Goal: Obtain resource: Obtain resource

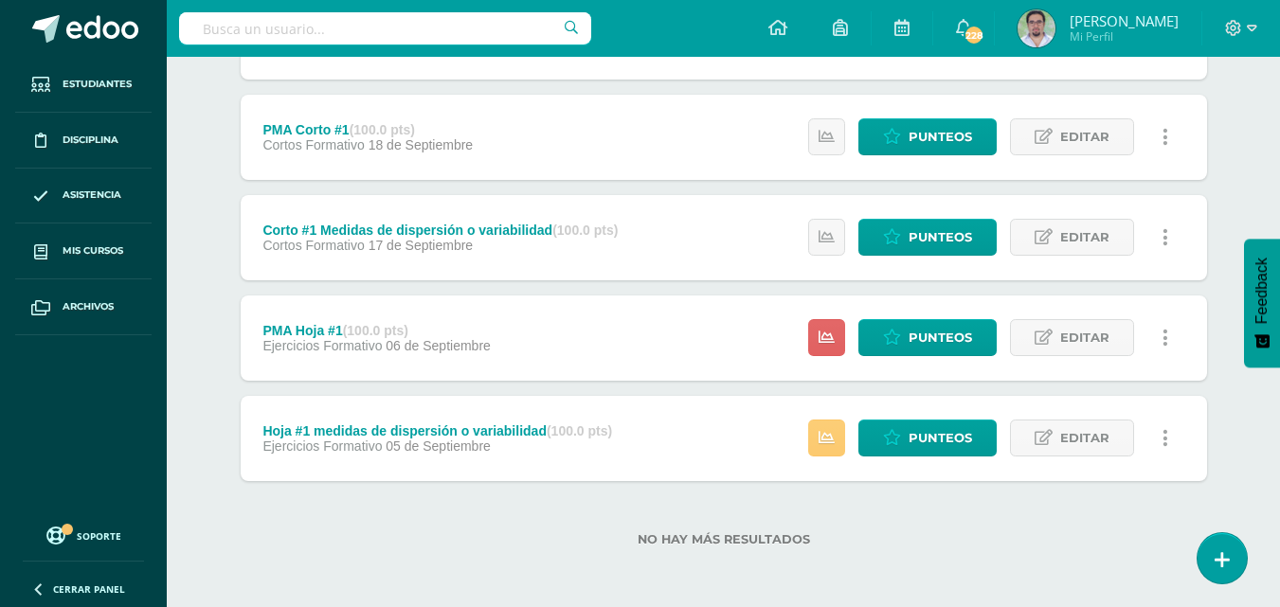
scroll to position [1008, 0]
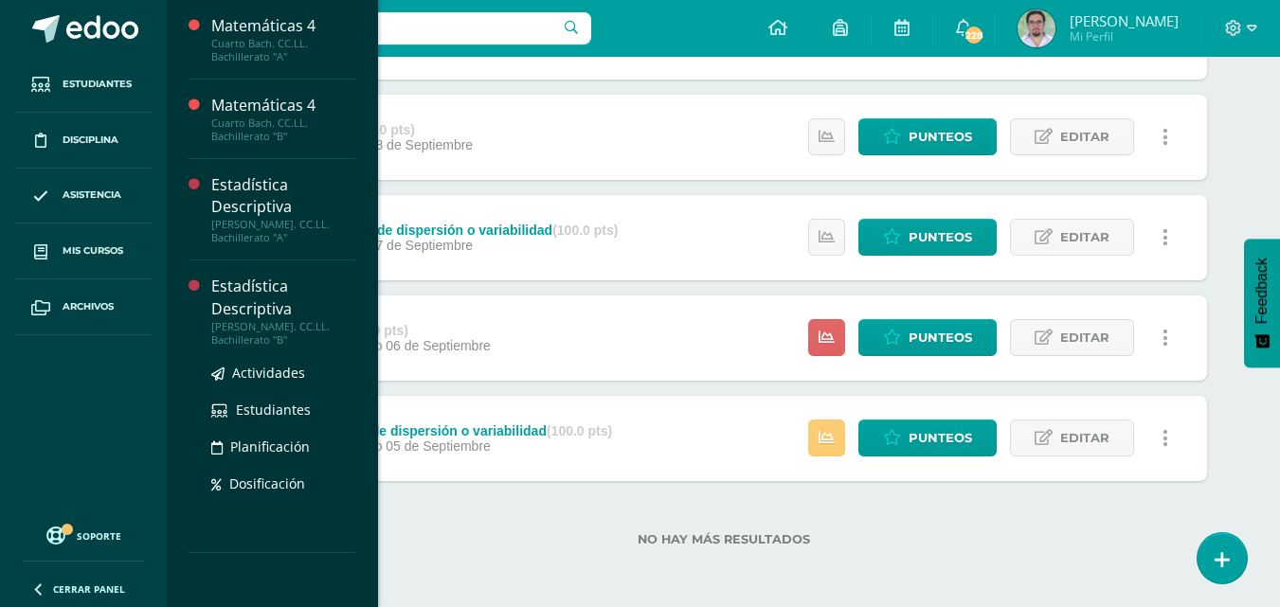
click at [331, 276] on div "Estadística Descriptiva" at bounding box center [283, 298] width 144 height 44
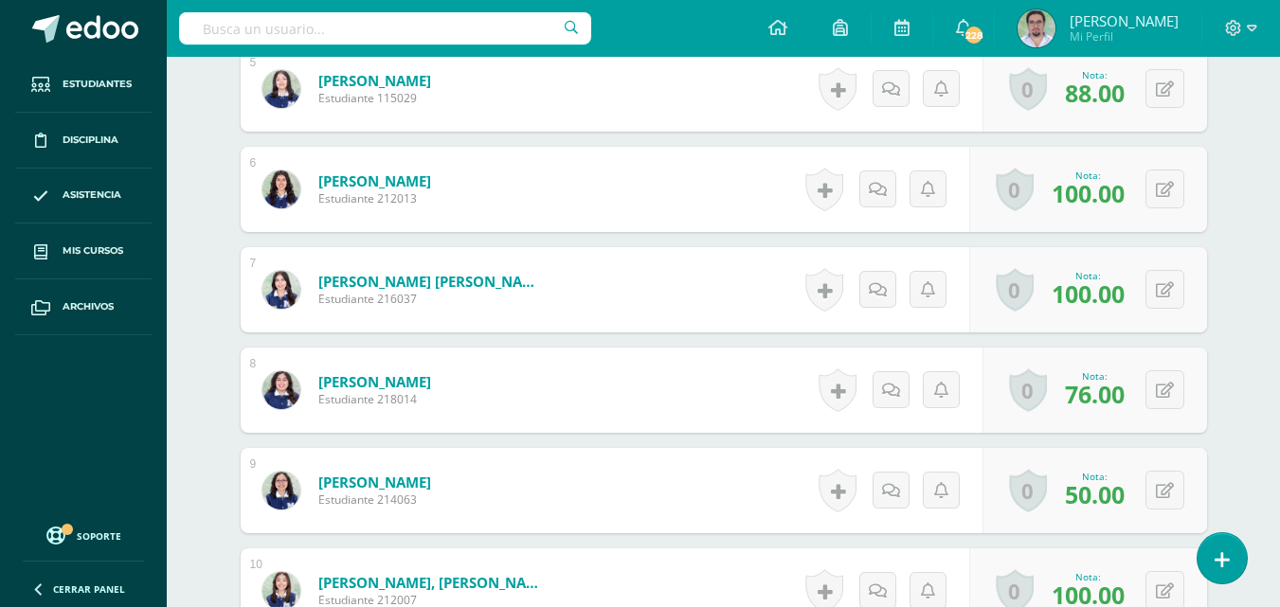
scroll to position [824, 0]
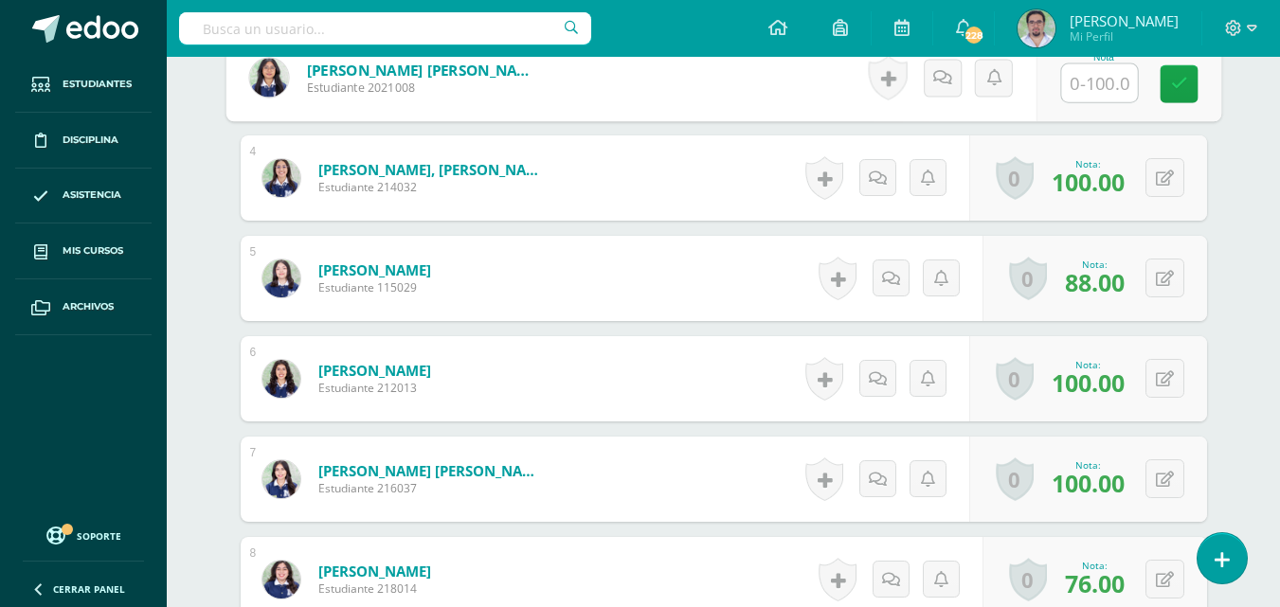
click at [1096, 102] on input "text" at bounding box center [1099, 83] width 76 height 38
type input "75"
click at [1185, 91] on icon at bounding box center [1178, 83] width 17 height 16
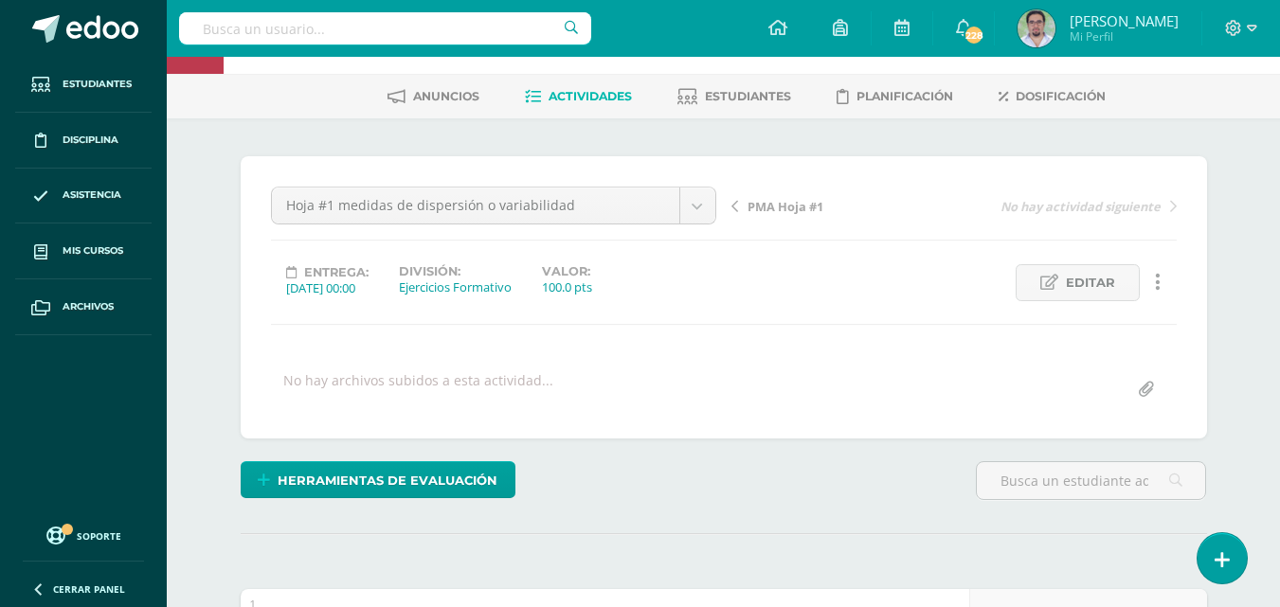
scroll to position [0, 0]
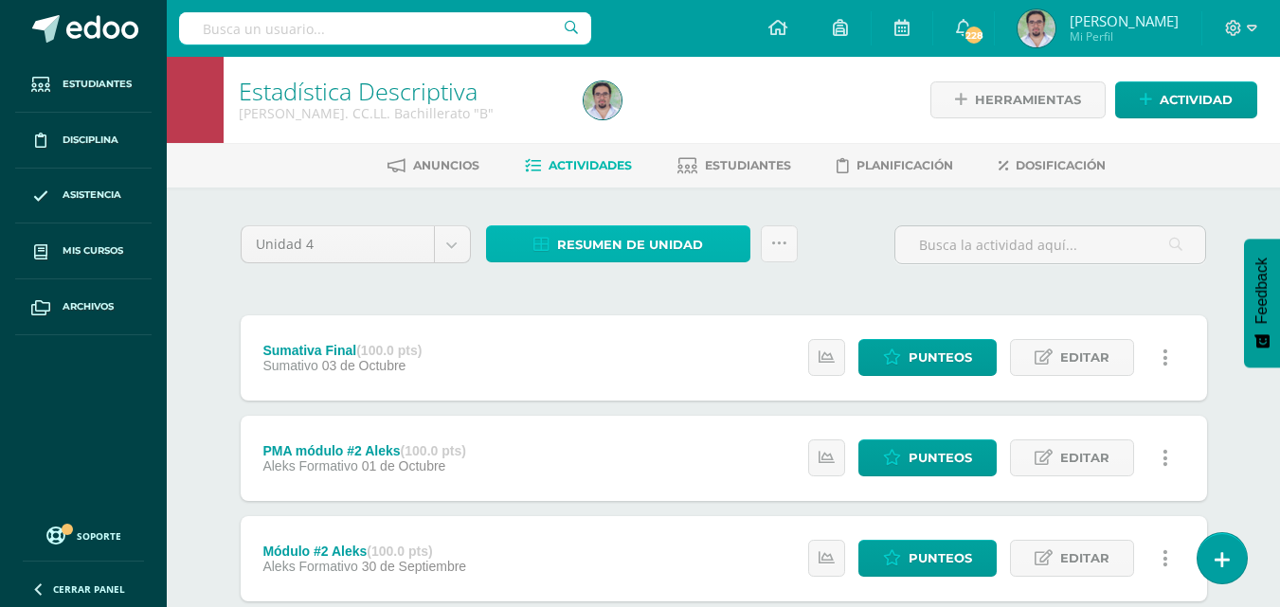
click at [625, 258] on span "Resumen de unidad" at bounding box center [630, 244] width 146 height 35
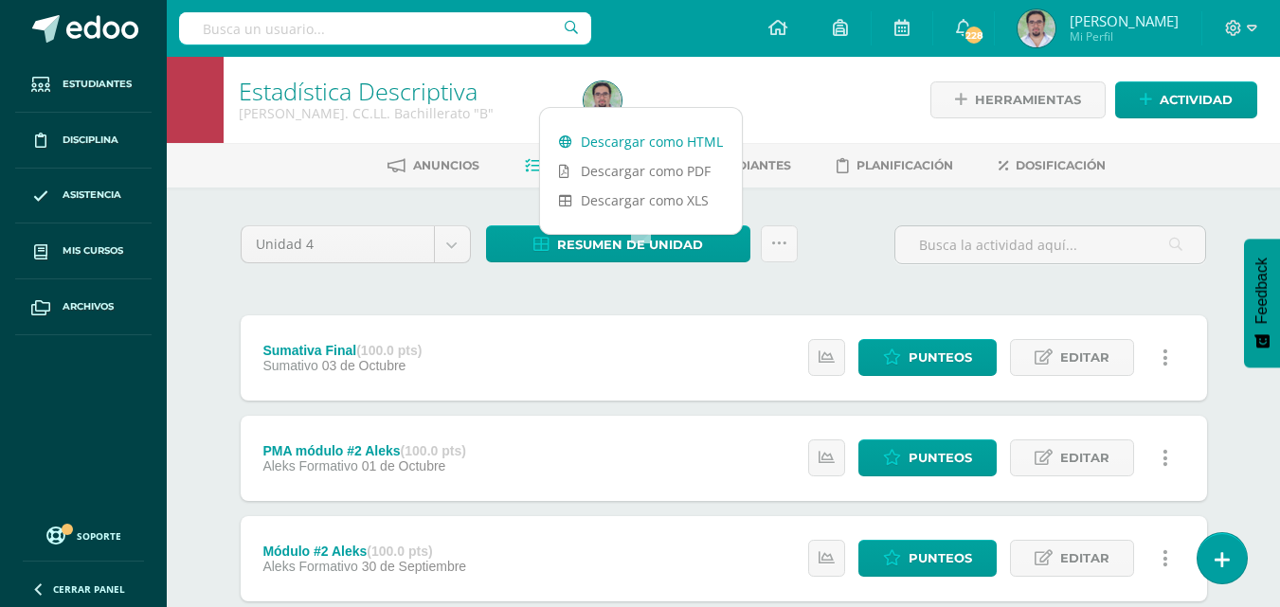
click at [659, 150] on link "Descargar como HTML" at bounding box center [641, 141] width 202 height 29
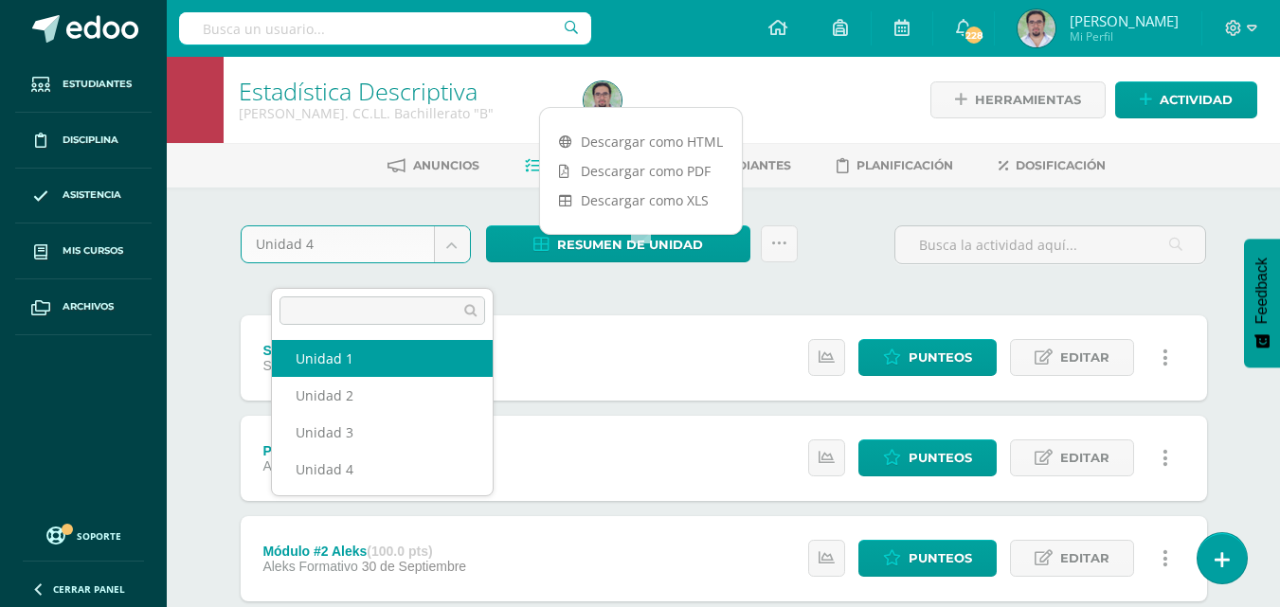
select select "Unidad 1"
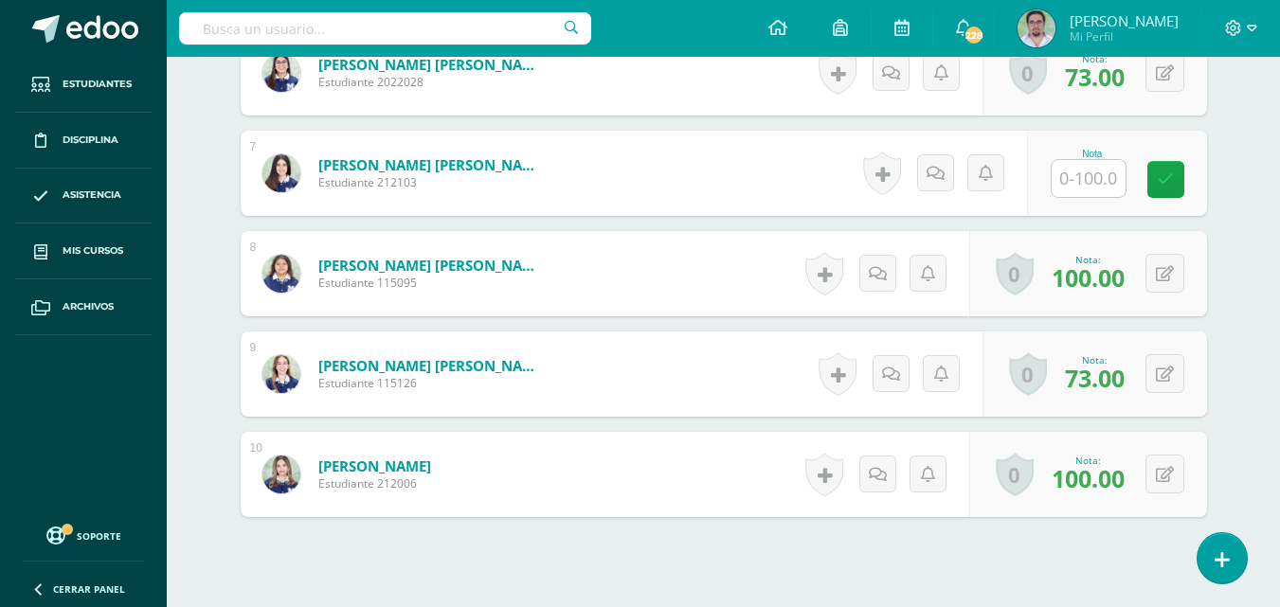
scroll to position [1204, 0]
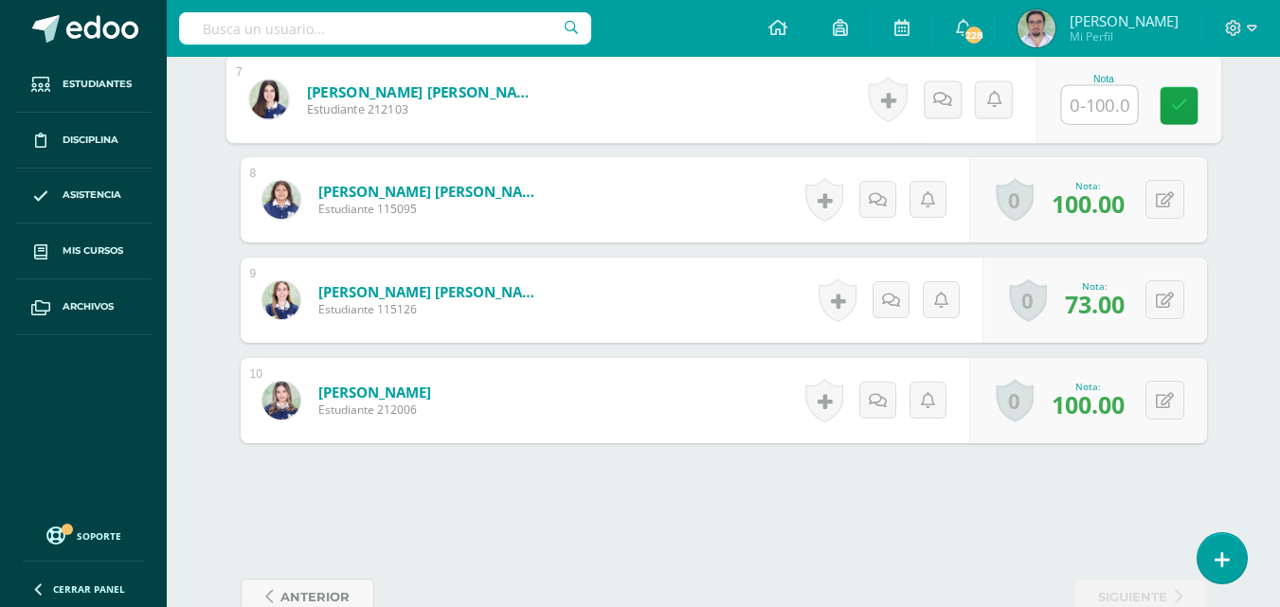
click at [1089, 124] on input "text" at bounding box center [1099, 105] width 76 height 38
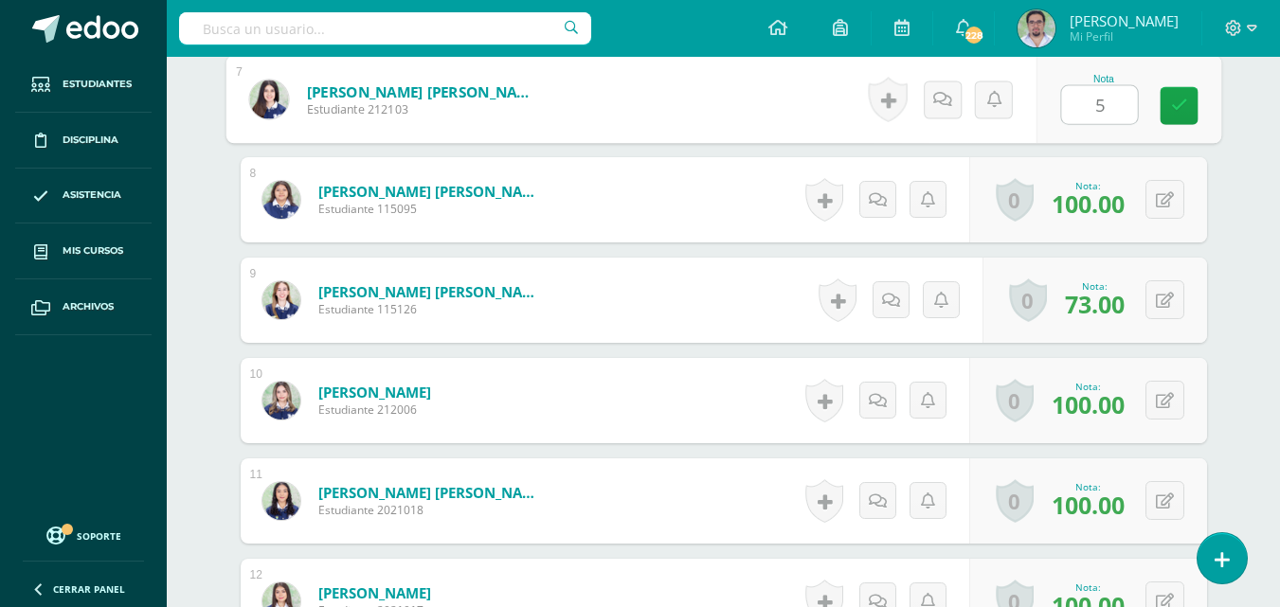
type input "50"
click at [1189, 124] on link at bounding box center [1179, 105] width 38 height 38
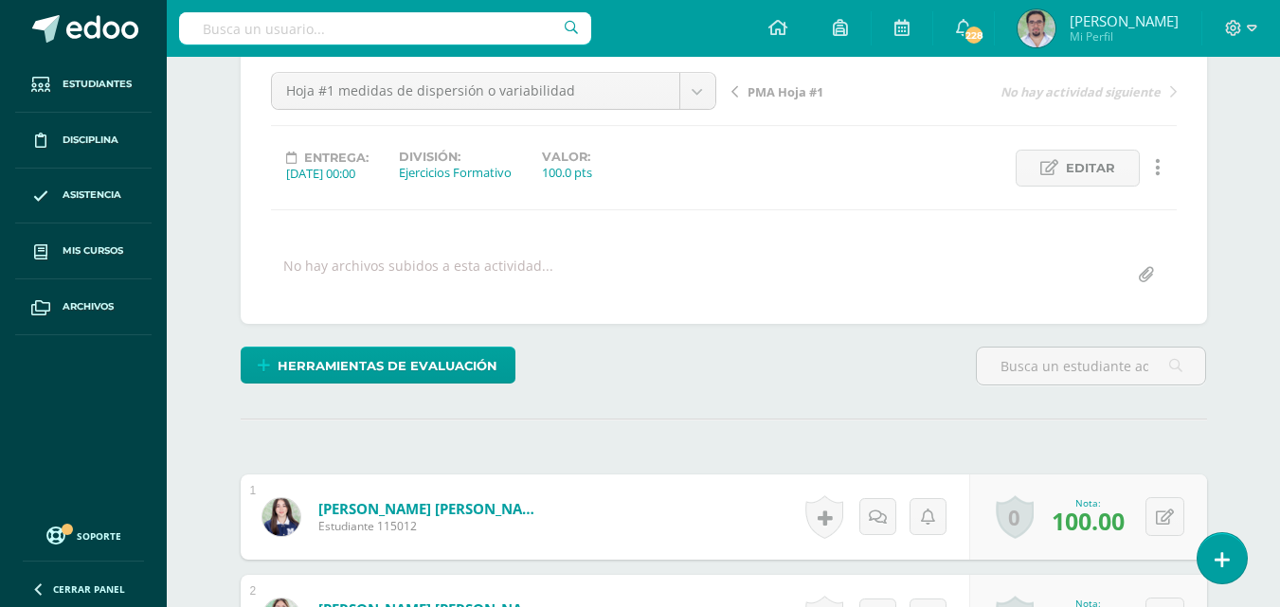
scroll to position [0, 0]
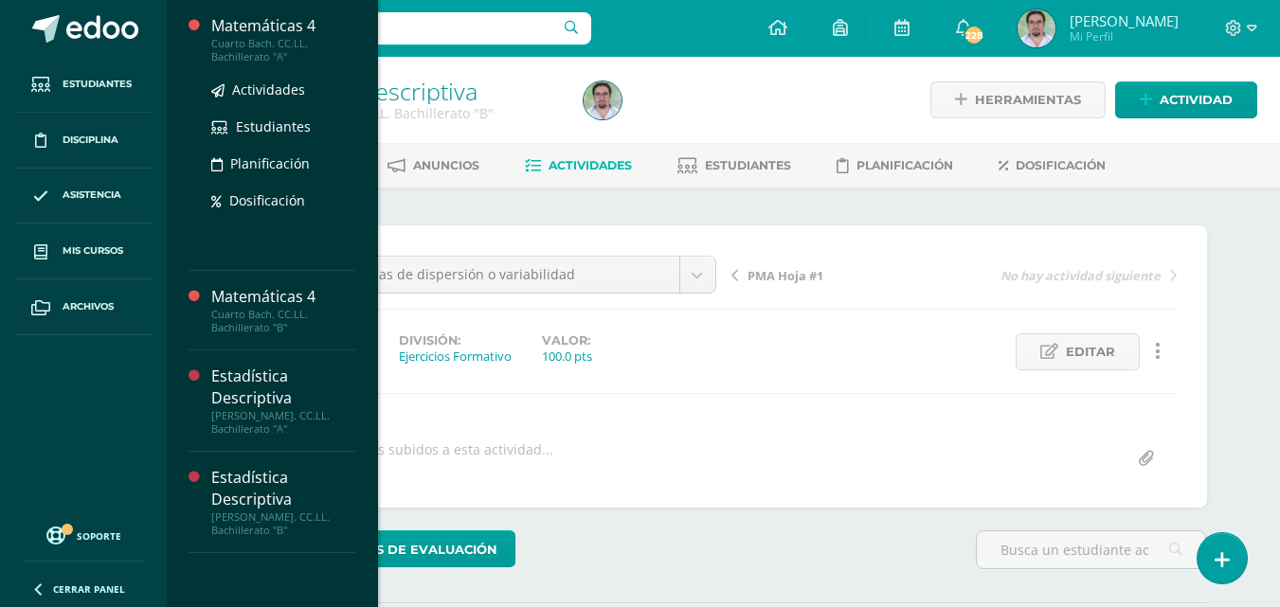
click at [335, 33] on div "Matemáticas 4" at bounding box center [283, 26] width 144 height 22
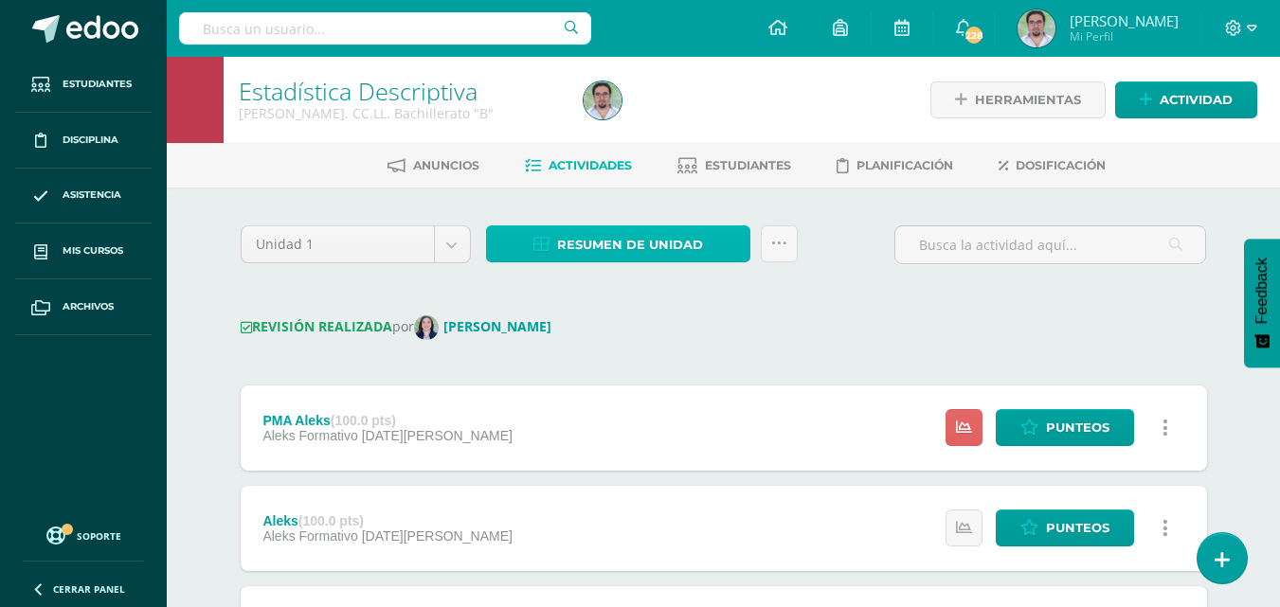
click at [650, 262] on span "Resumen de unidad" at bounding box center [630, 244] width 146 height 35
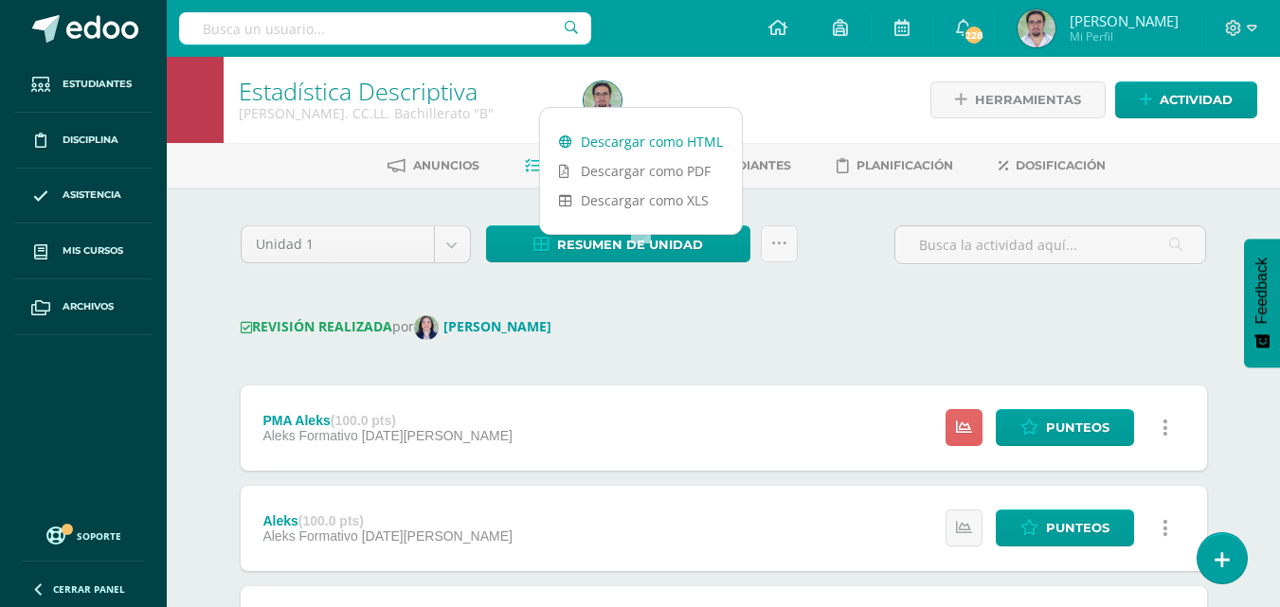
click at [648, 145] on link "Descargar como HTML" at bounding box center [641, 141] width 202 height 29
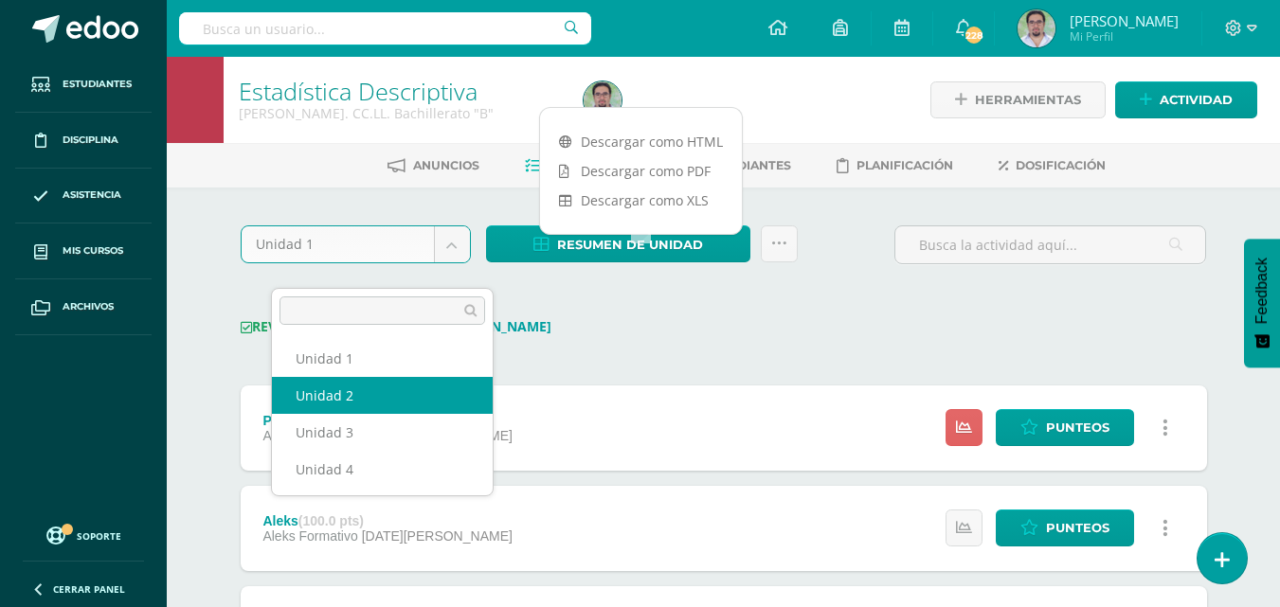
select select "Unidad 2"
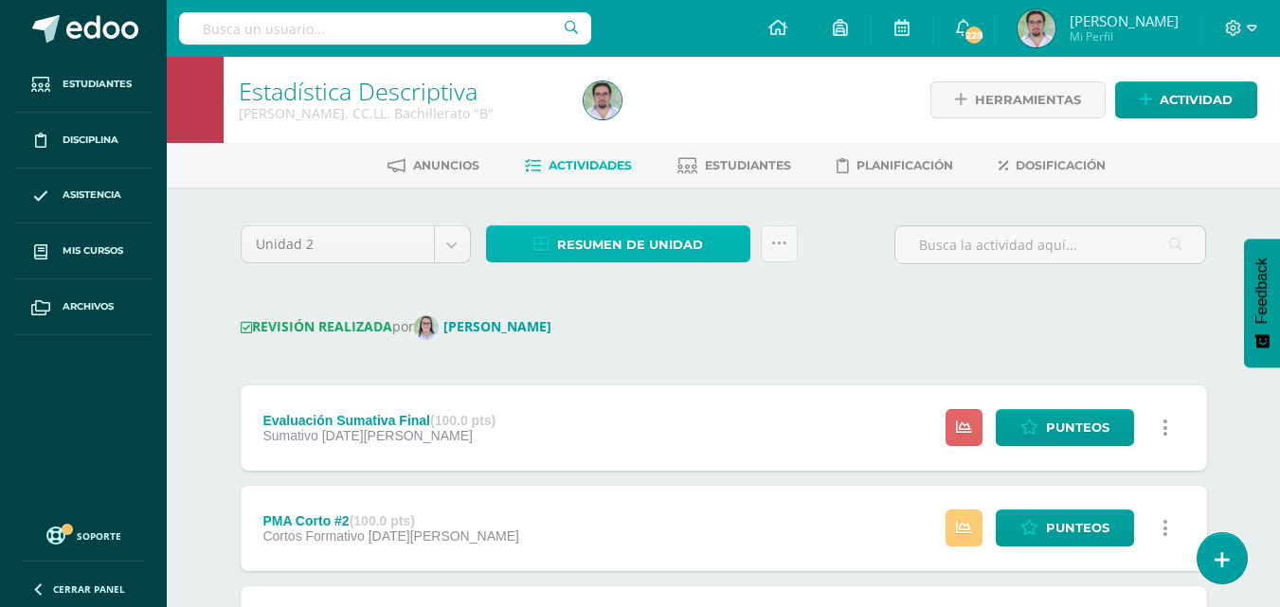
click at [671, 262] on span "Resumen de unidad" at bounding box center [630, 244] width 146 height 35
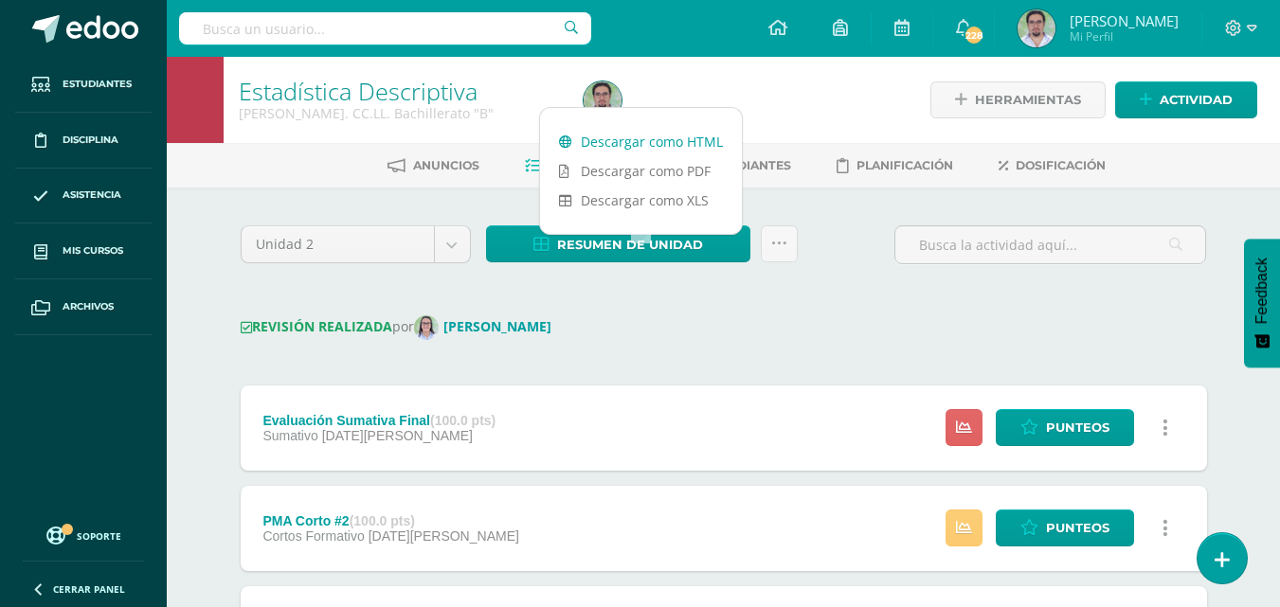
click at [653, 141] on link "Descargar como HTML" at bounding box center [641, 141] width 202 height 29
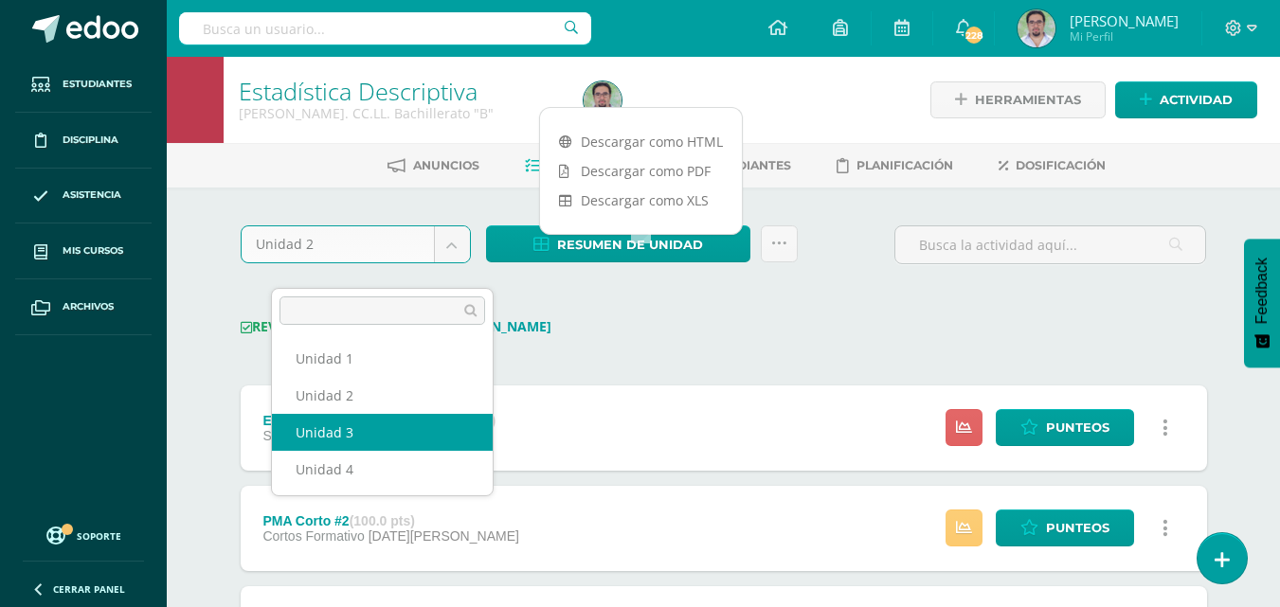
select select "Unidad 3"
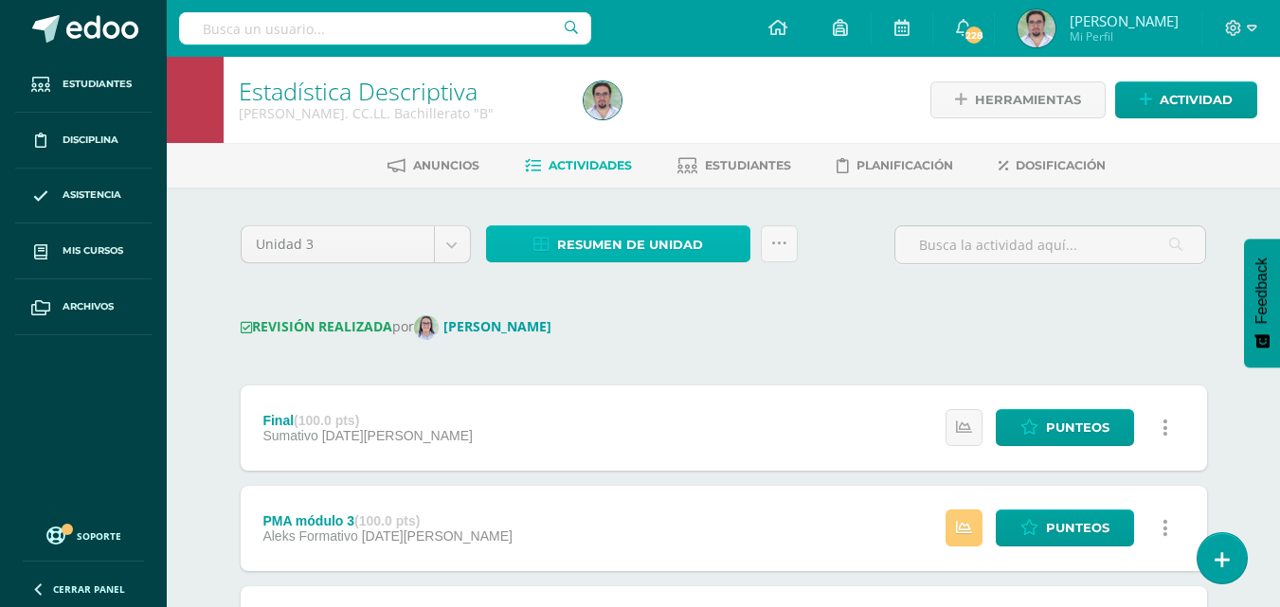
click at [590, 257] on span "Resumen de unidad" at bounding box center [630, 244] width 146 height 35
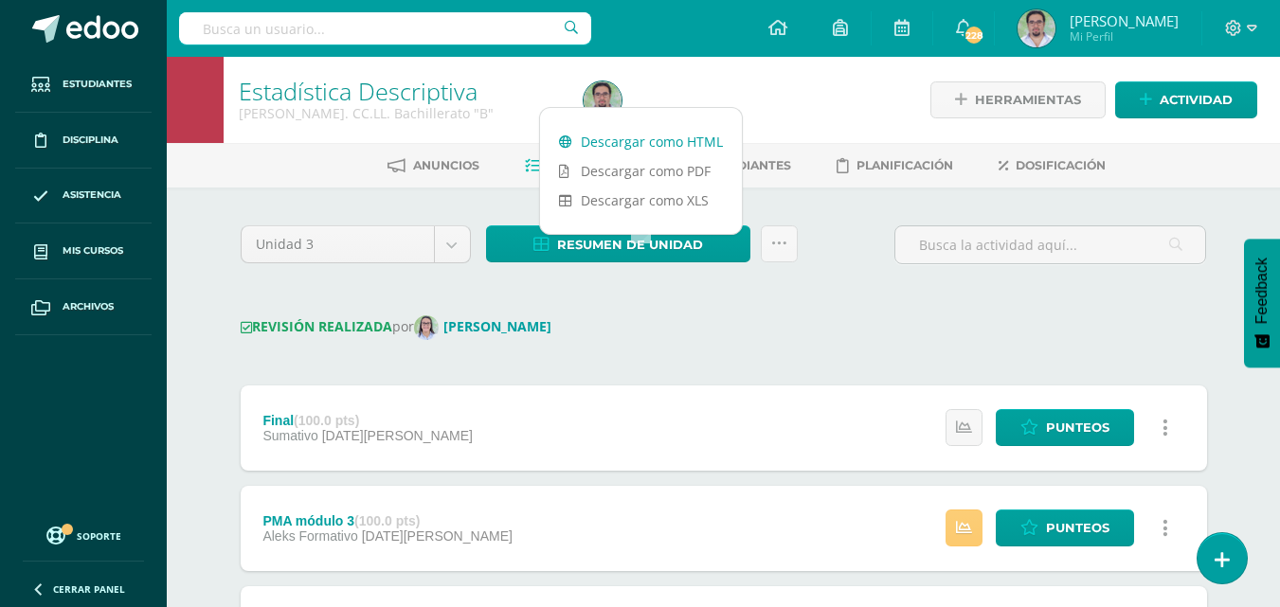
click at [610, 141] on link "Descargar como HTML" at bounding box center [641, 141] width 202 height 29
click at [648, 202] on link "Descargar como XLS" at bounding box center [641, 200] width 202 height 29
drag, startPoint x: 495, startPoint y: 271, endPoint x: 485, endPoint y: 267, distance: 10.2
click at [479, 270] on div "Unidad 3 Unidad 1 Unidad 2 Unidad 3 Unidad 4" at bounding box center [355, 253] width 245 height 54
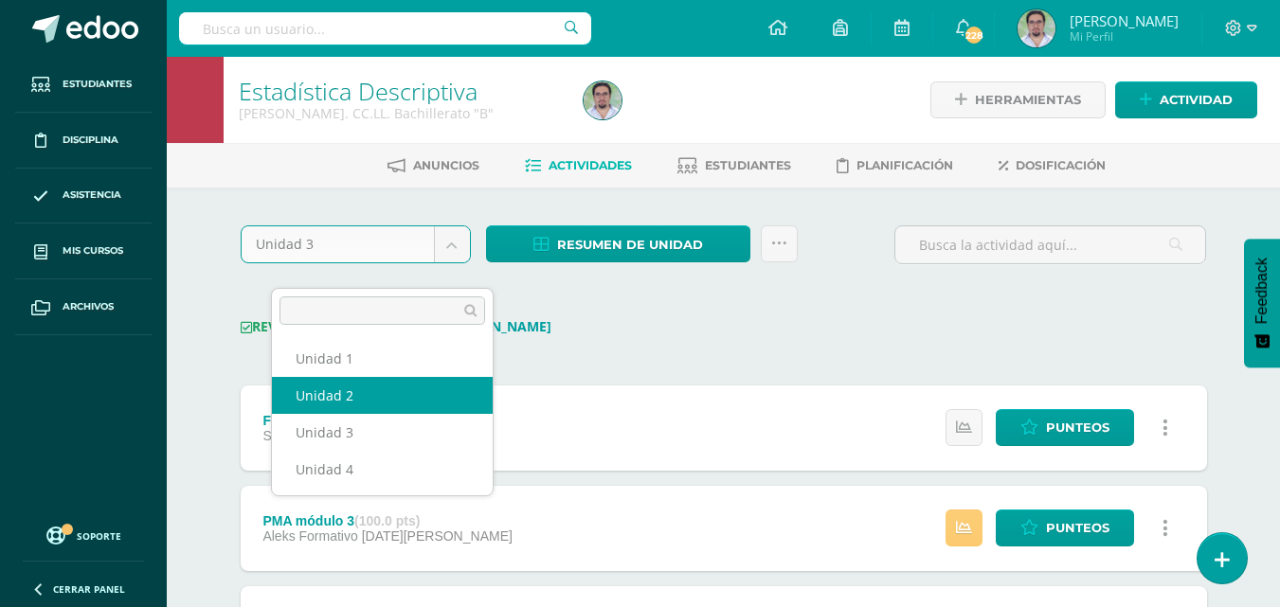
select select "Unidad 2"
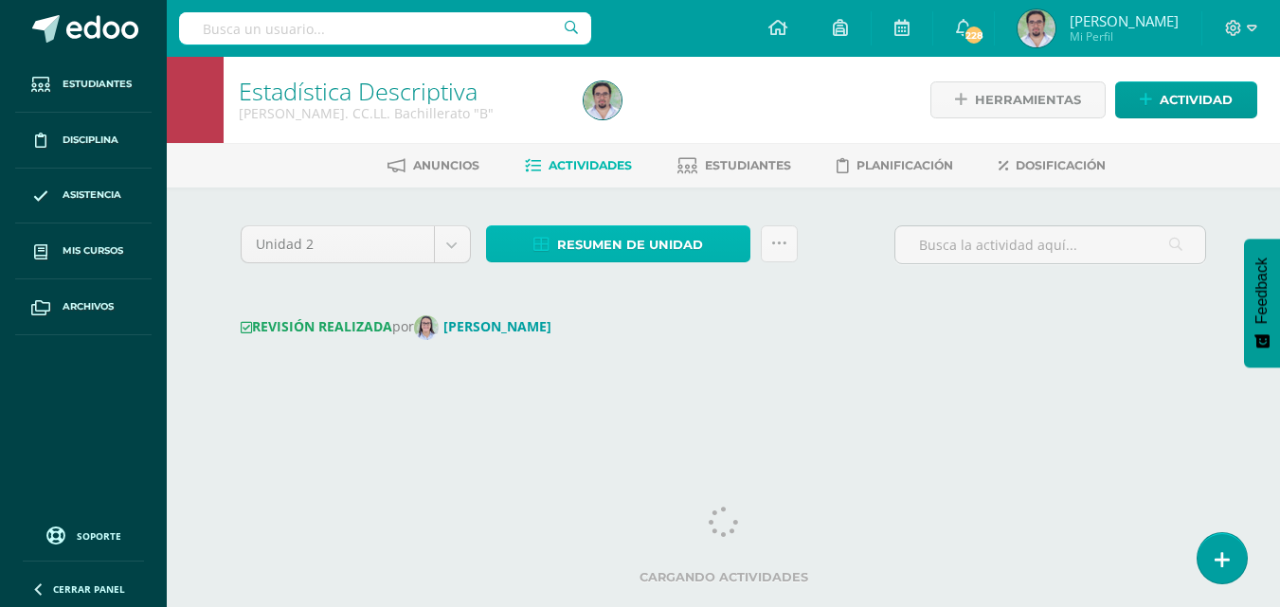
click at [627, 262] on span "Resumen de unidad" at bounding box center [630, 244] width 146 height 35
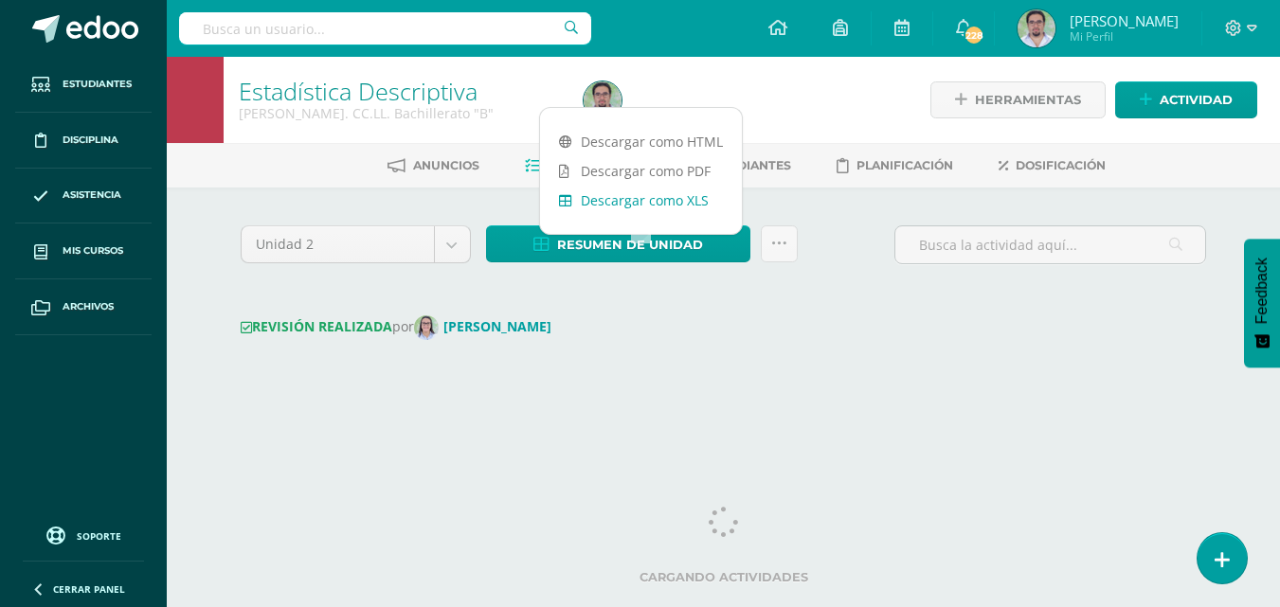
click at [658, 201] on link "Descargar como XLS" at bounding box center [641, 200] width 202 height 29
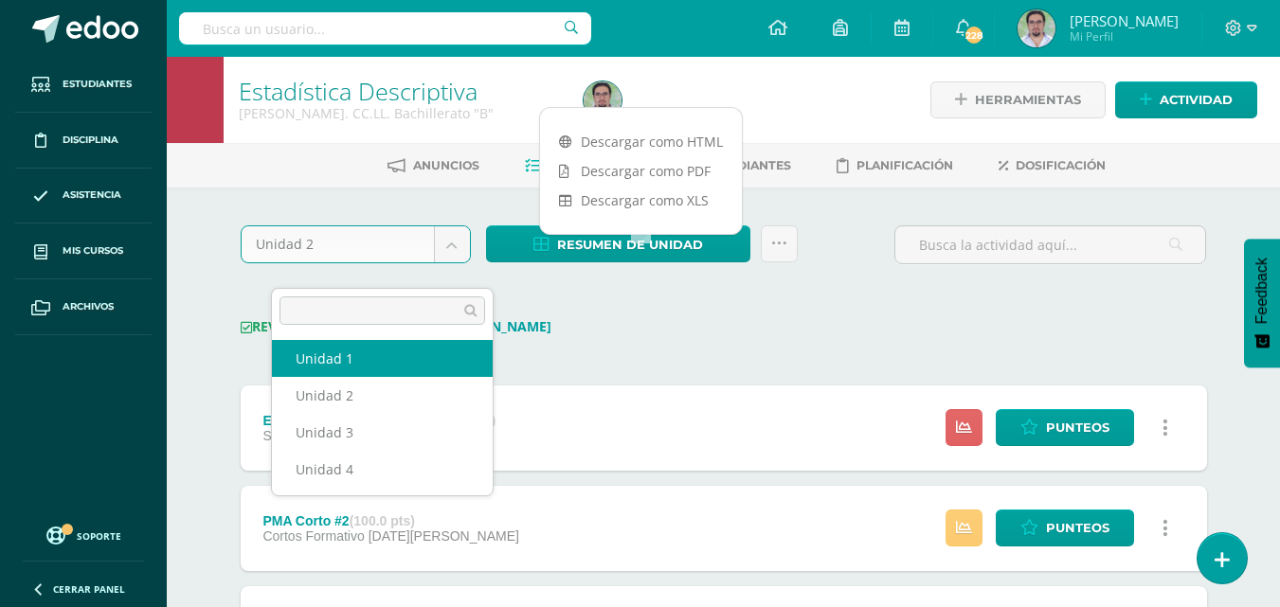
select select "Unidad 1"
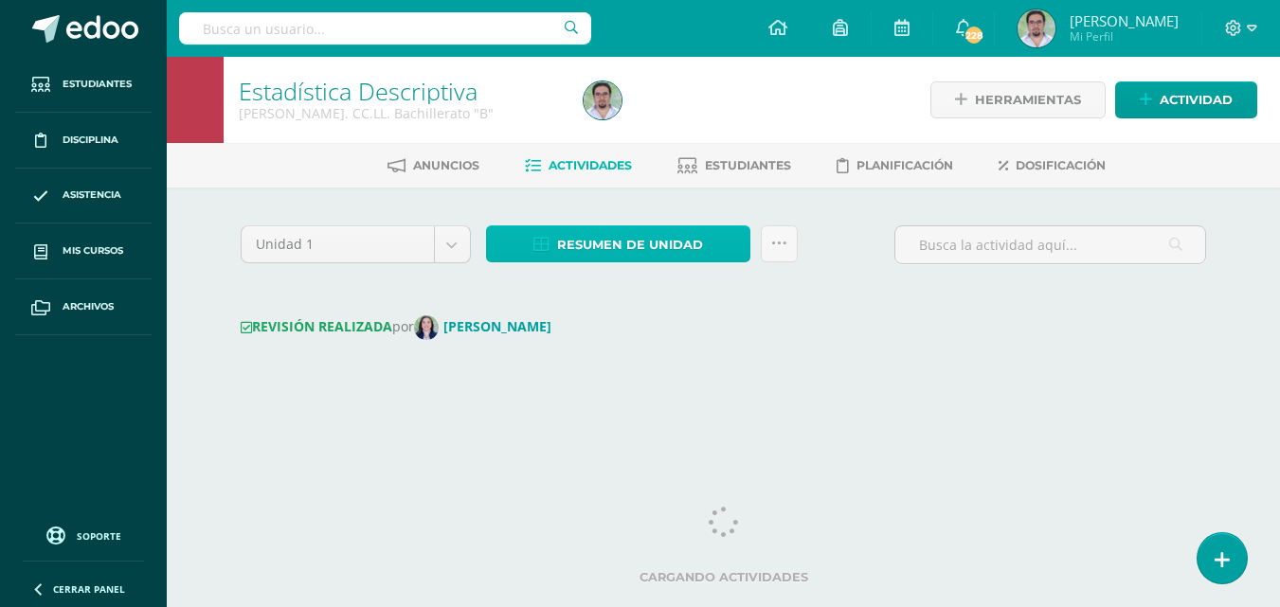
click at [632, 262] on span "Resumen de unidad" at bounding box center [630, 244] width 146 height 35
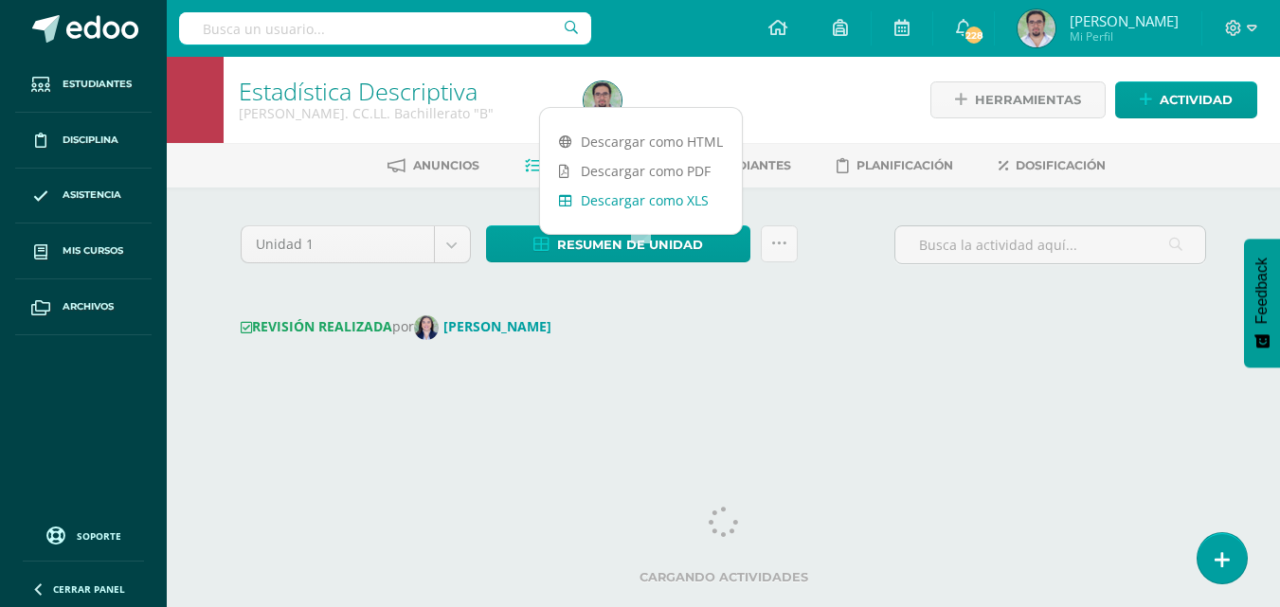
click at [657, 196] on link "Descargar como XLS" at bounding box center [641, 200] width 202 height 29
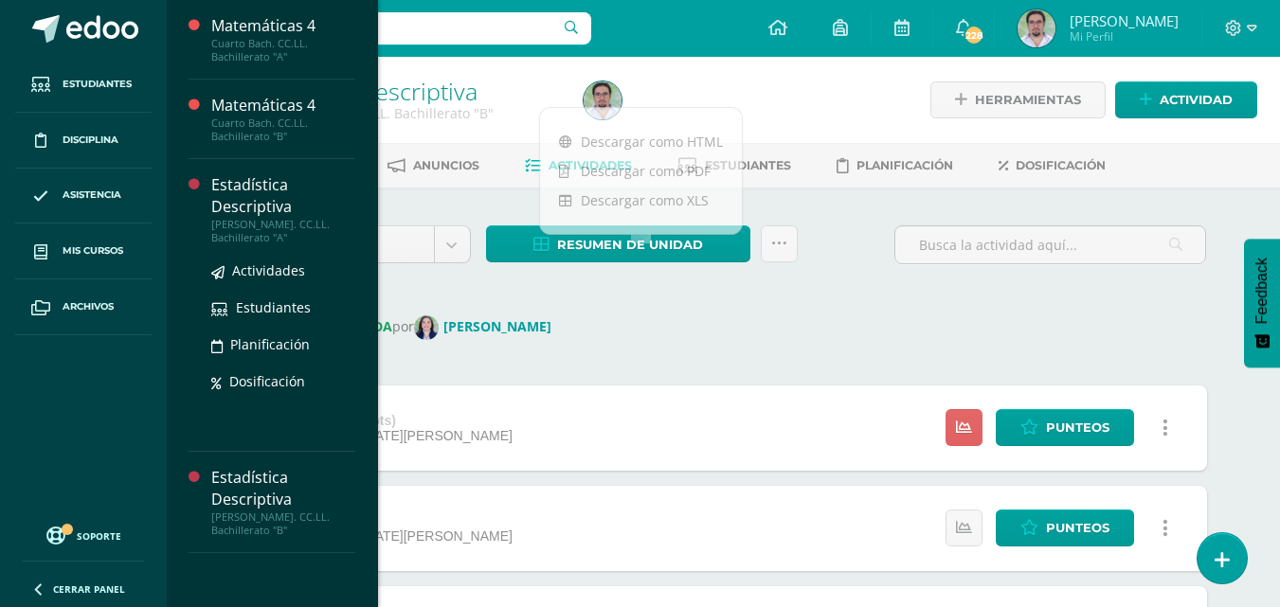
click at [352, 186] on div "Estadística Descriptiva" at bounding box center [283, 196] width 144 height 44
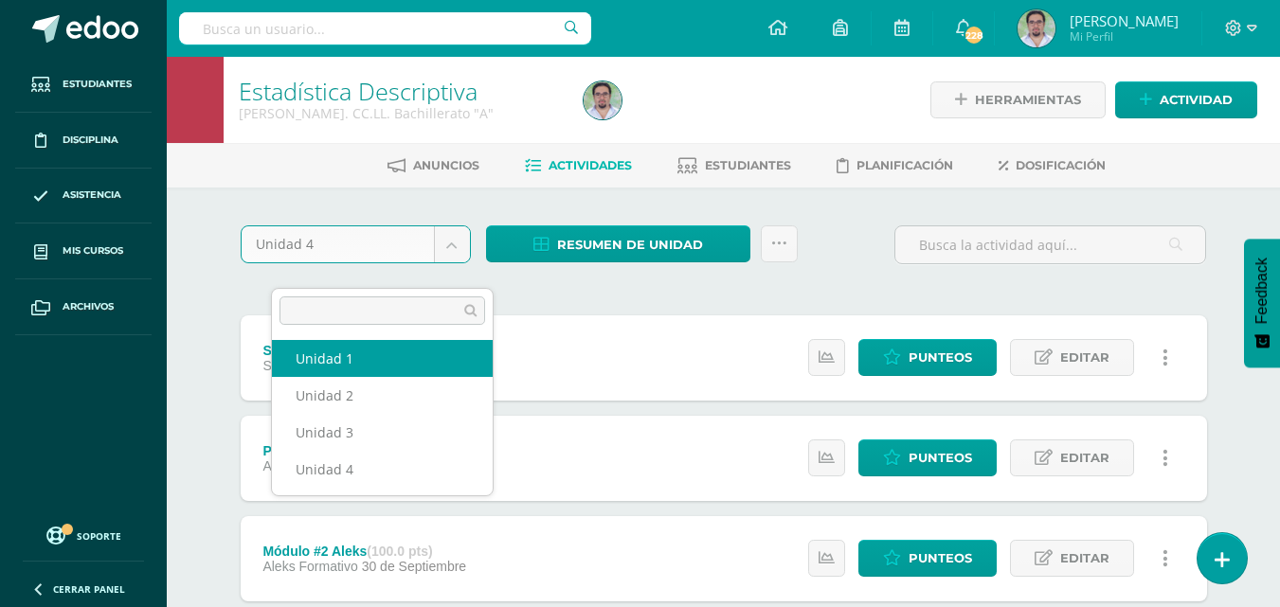
select select "Unidad 1"
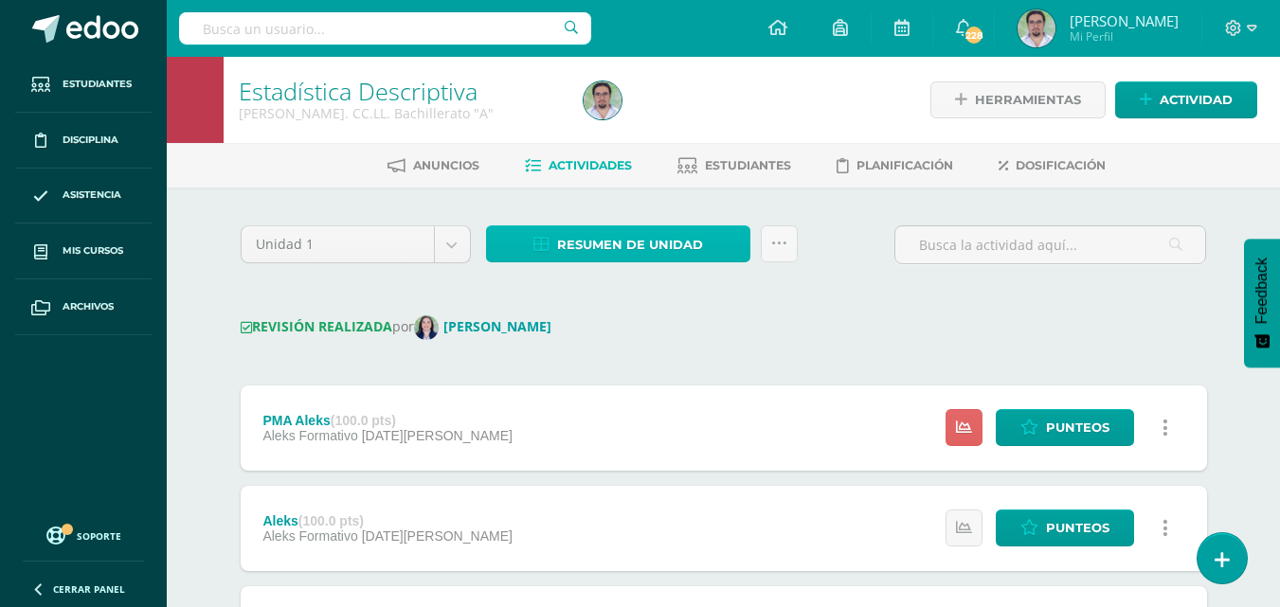
click at [629, 262] on span "Resumen de unidad" at bounding box center [630, 244] width 146 height 35
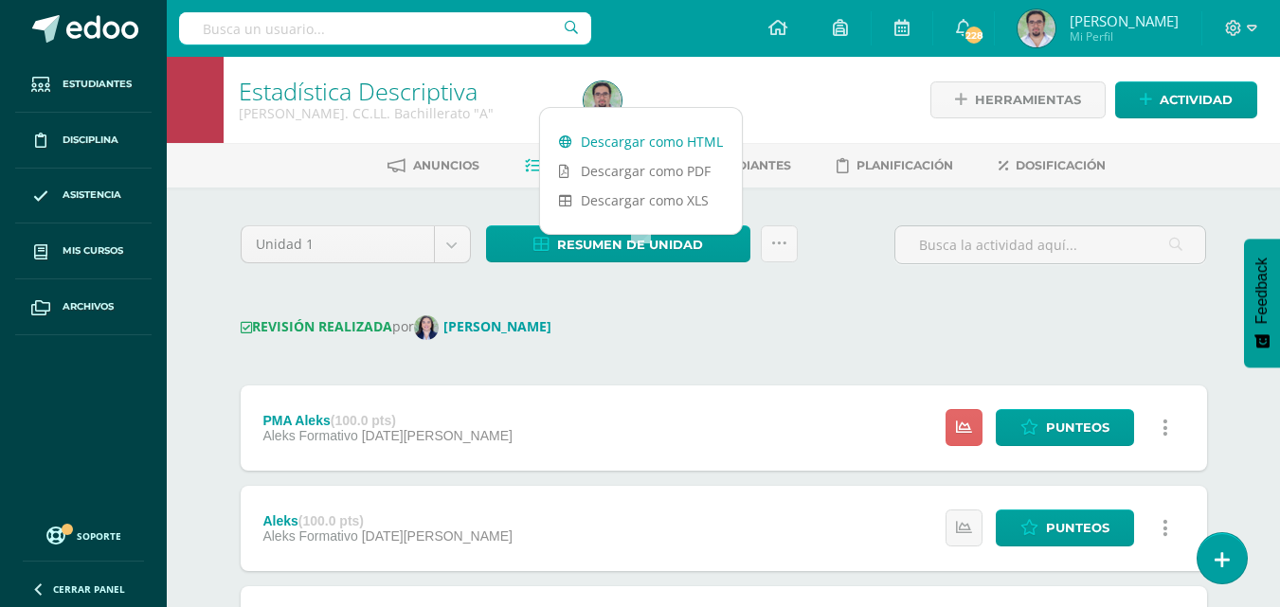
click at [640, 139] on link "Descargar como HTML" at bounding box center [641, 141] width 202 height 29
click at [640, 196] on link "Descargar como XLS" at bounding box center [641, 200] width 202 height 29
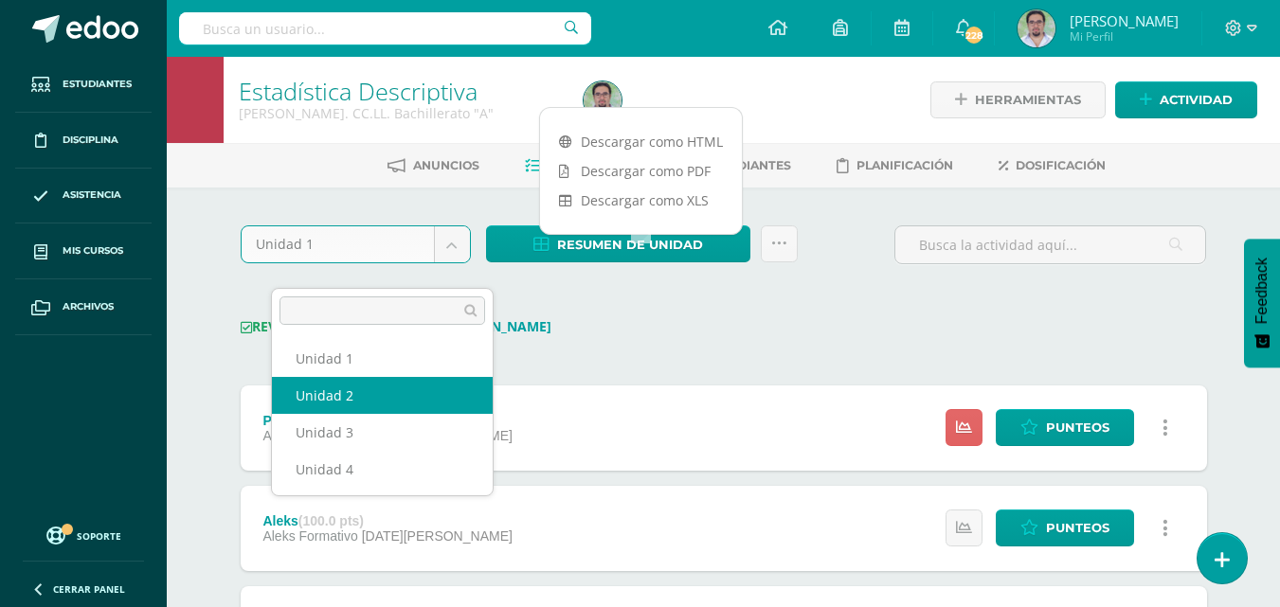
select select "Unidad 2"
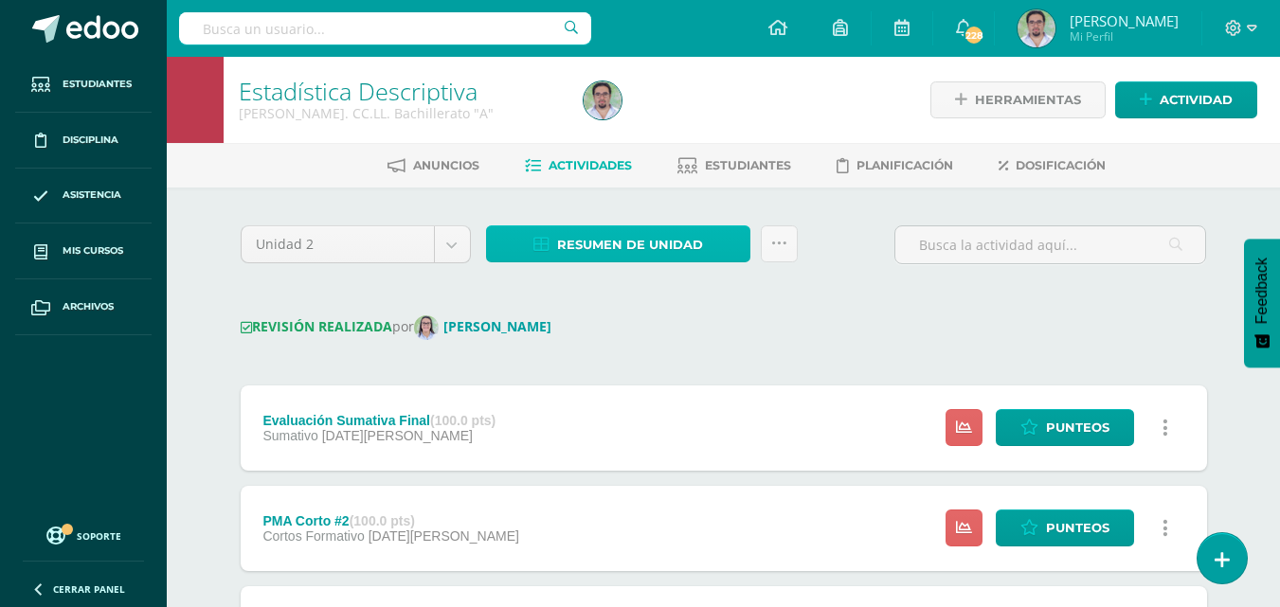
click at [615, 259] on span "Resumen de unidad" at bounding box center [630, 244] width 146 height 35
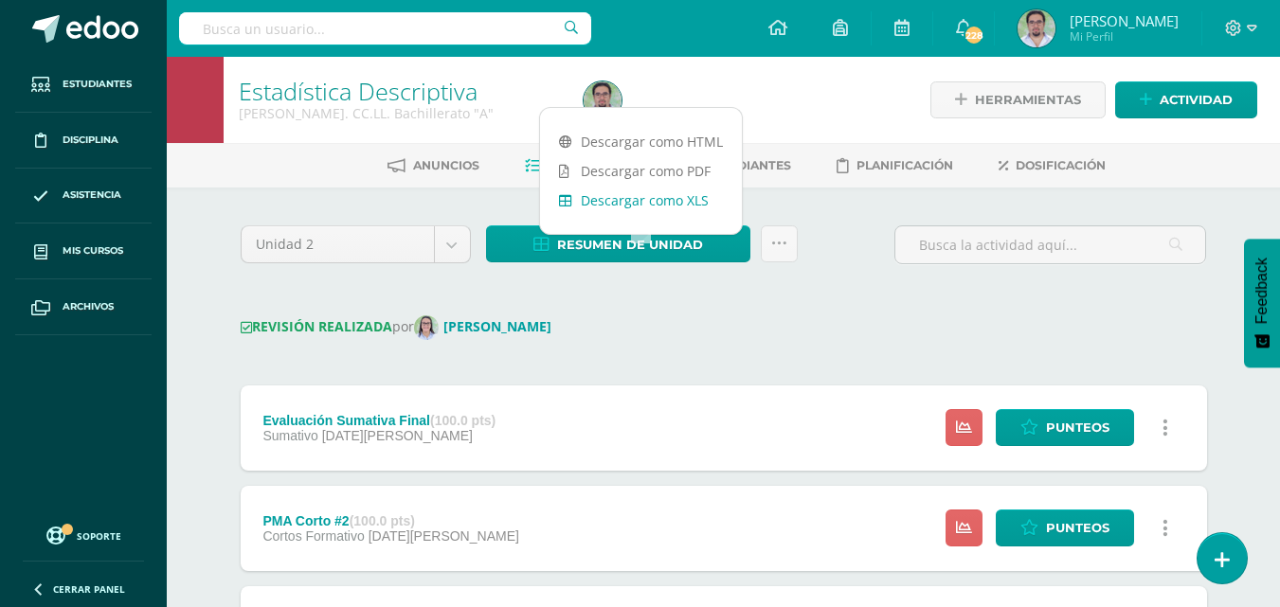
click at [645, 198] on link "Descargar como XLS" at bounding box center [641, 200] width 202 height 29
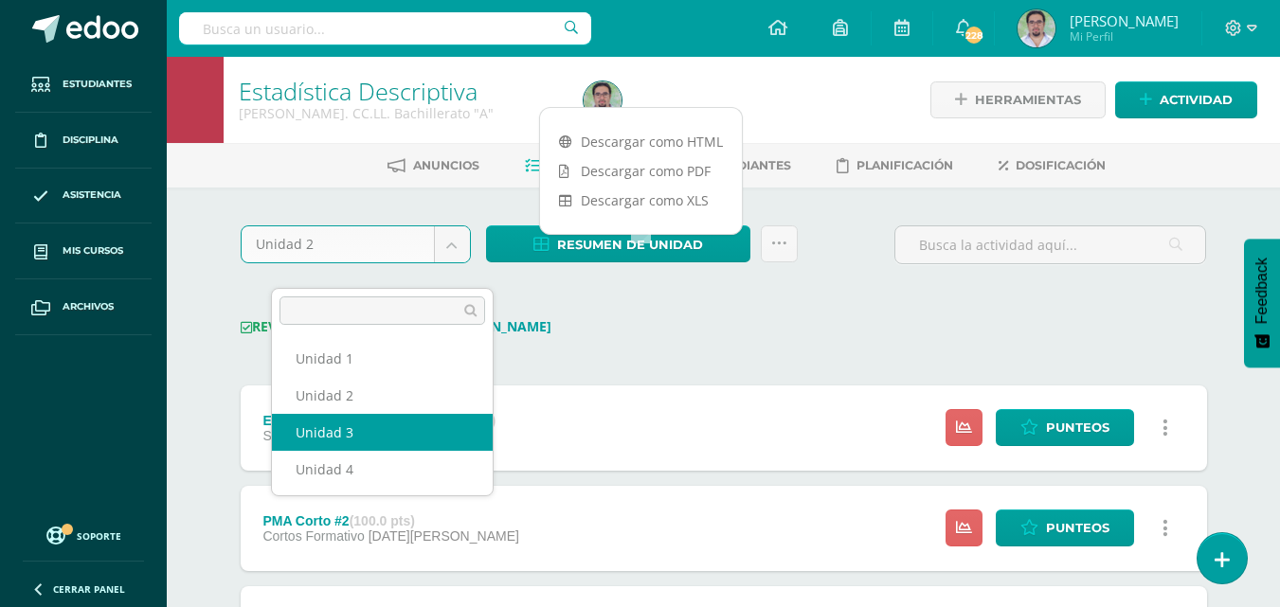
select select "Unidad 3"
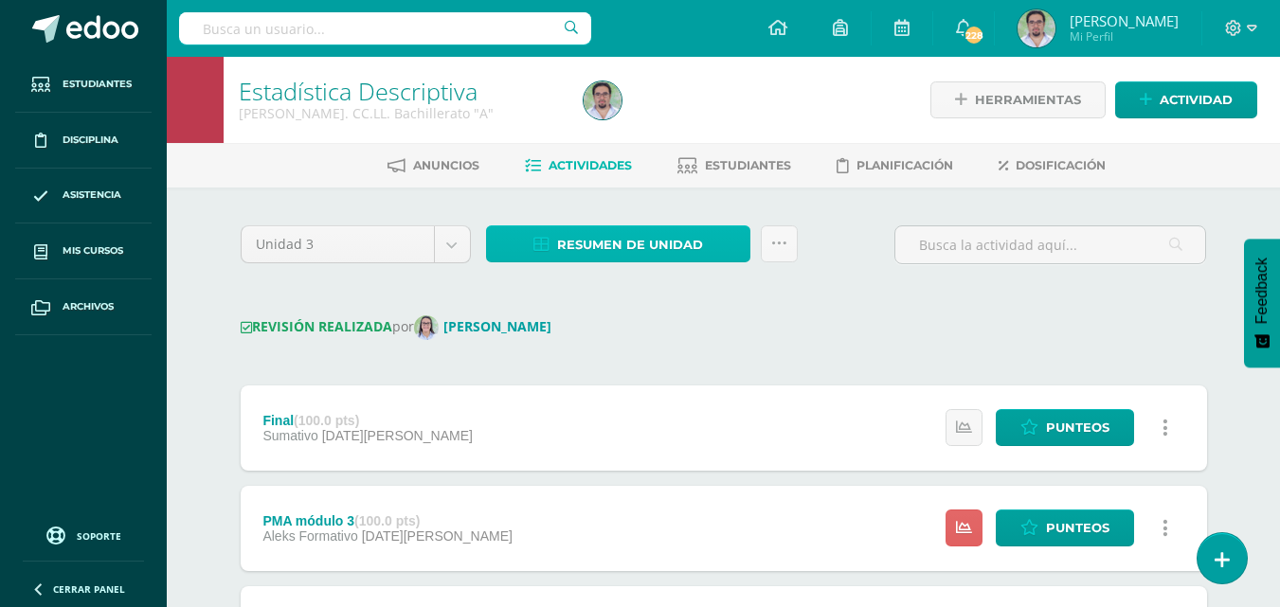
click at [632, 262] on span "Resumen de unidad" at bounding box center [630, 244] width 146 height 35
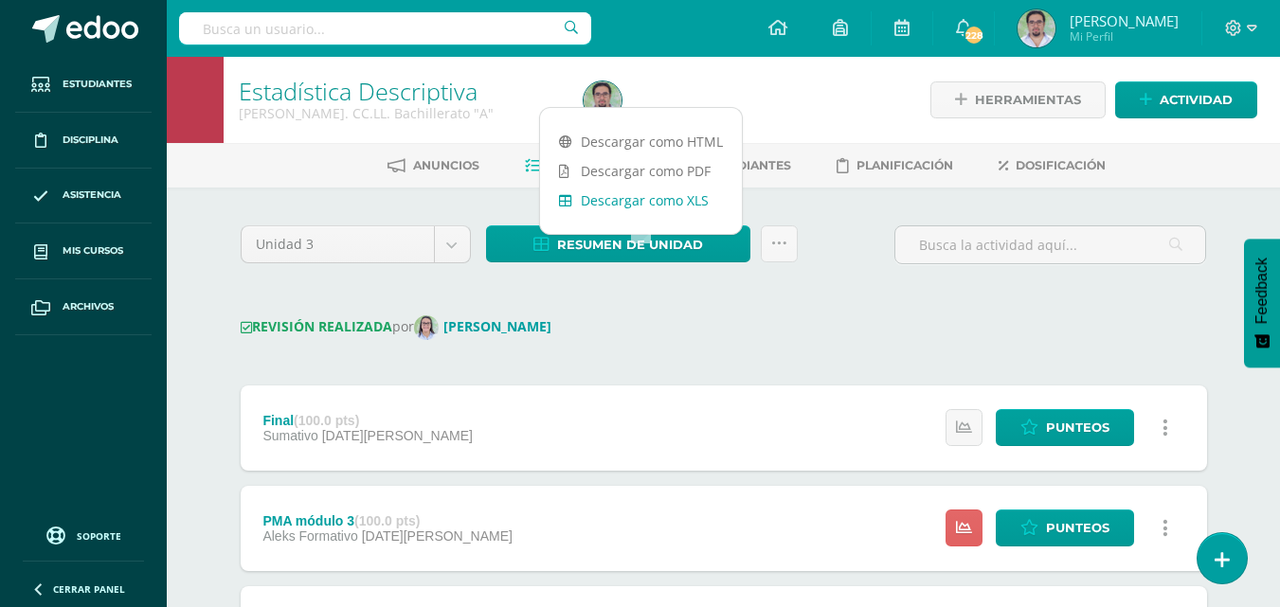
click at [653, 201] on link "Descargar como XLS" at bounding box center [641, 200] width 202 height 29
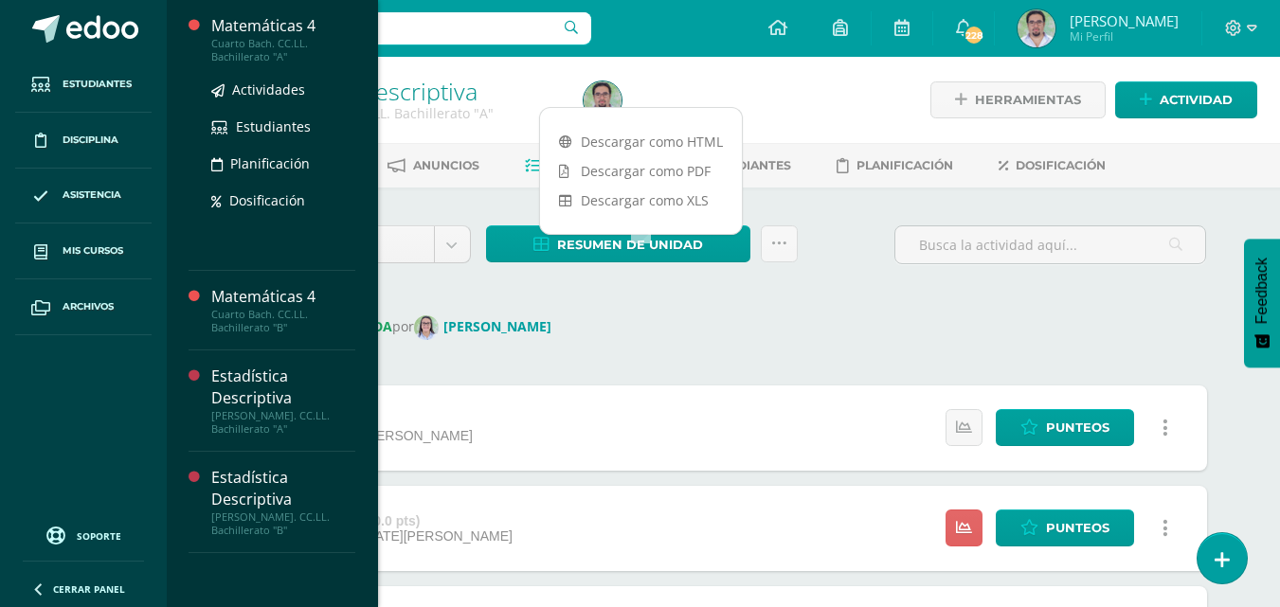
click at [325, 30] on div "Matemáticas 4" at bounding box center [283, 26] width 144 height 22
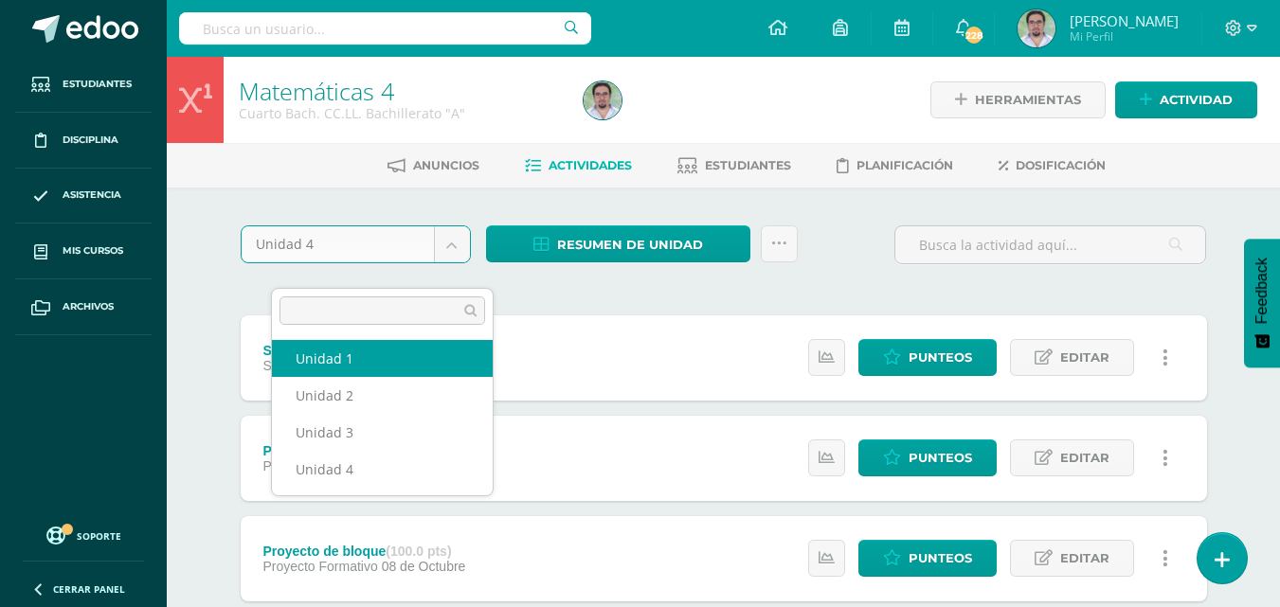
select select "Unidad 1"
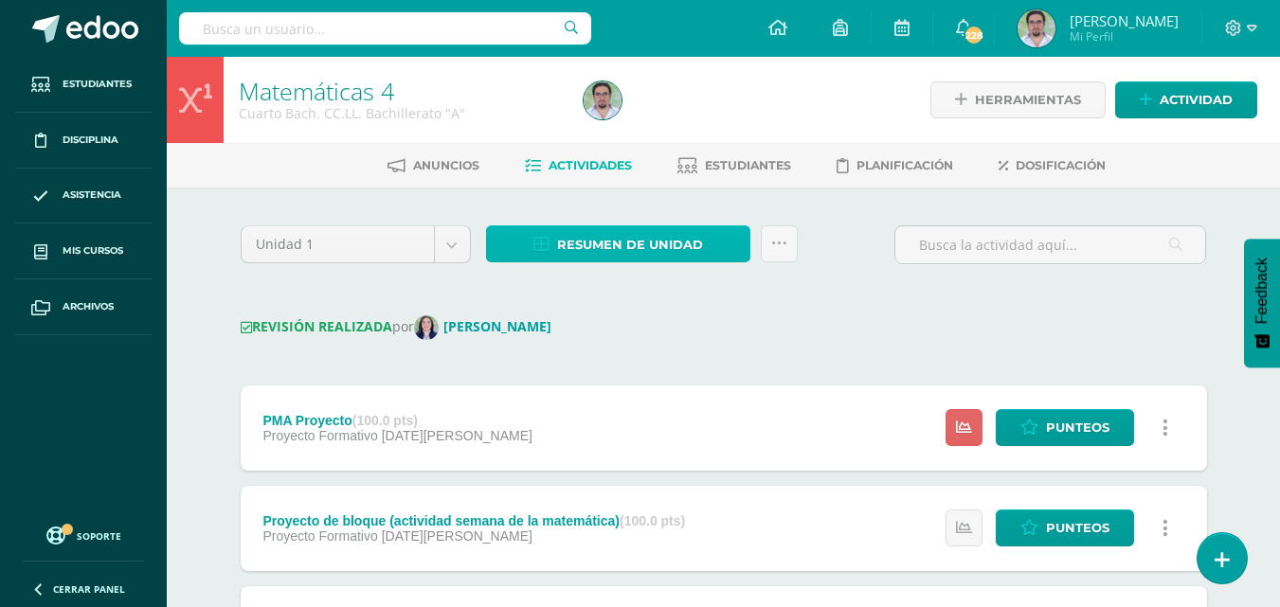
click at [666, 262] on span "Resumen de unidad" at bounding box center [630, 244] width 146 height 35
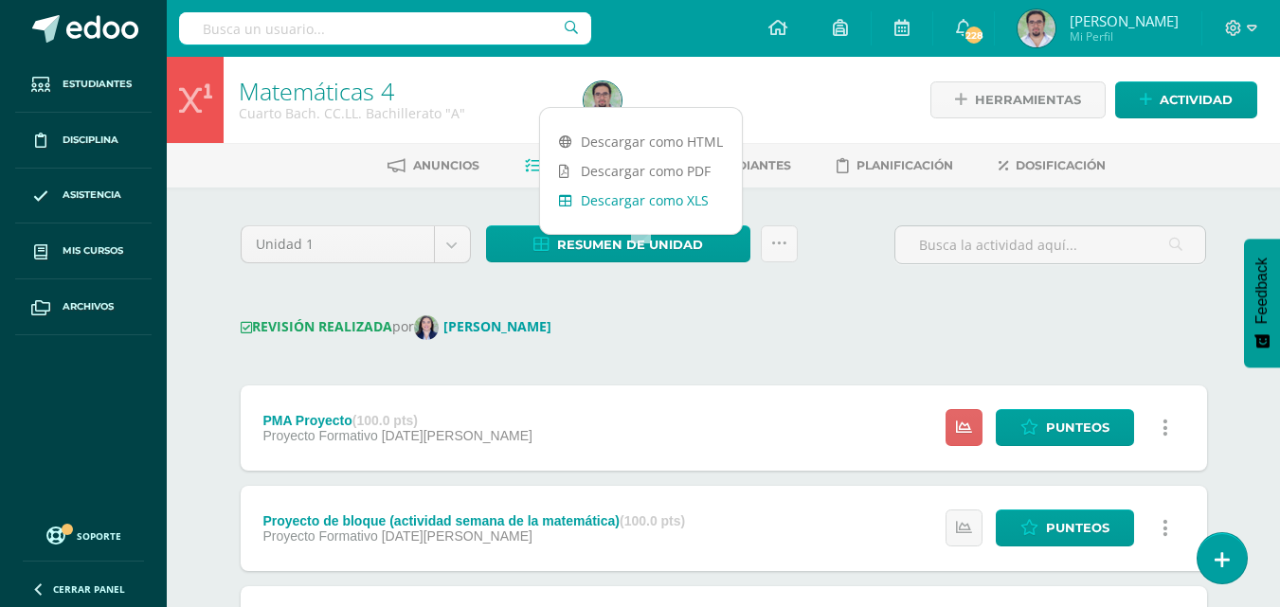
click at [659, 198] on link "Descargar como XLS" at bounding box center [641, 200] width 202 height 29
select select "Unidad 2"
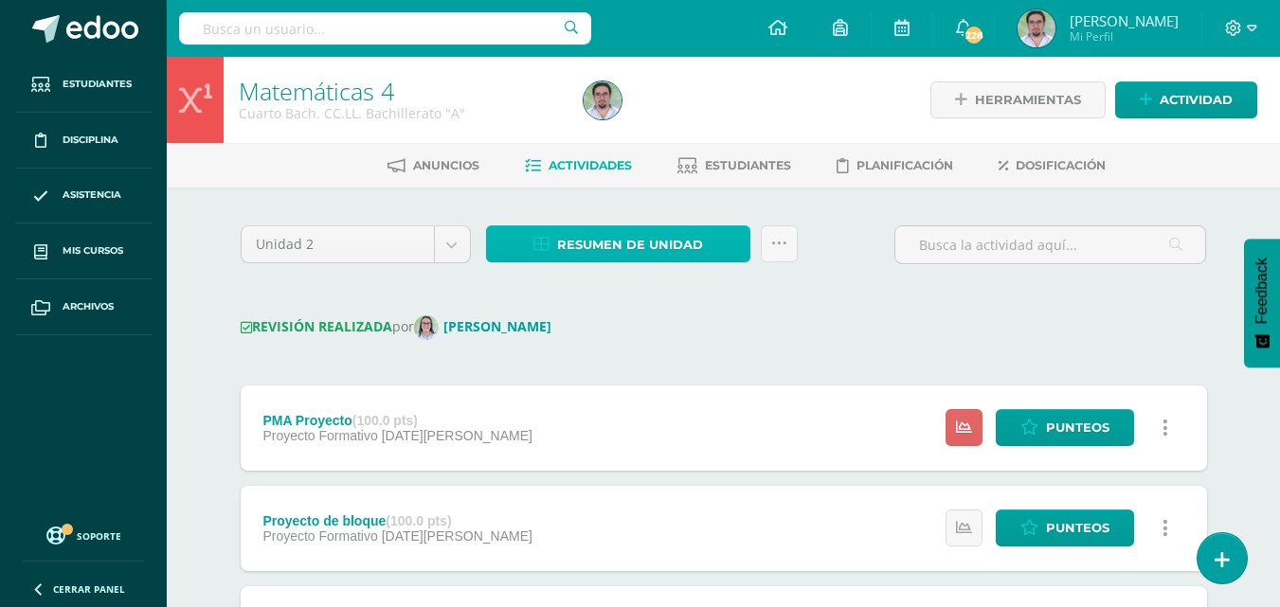
click at [607, 262] on span "Resumen de unidad" at bounding box center [630, 244] width 146 height 35
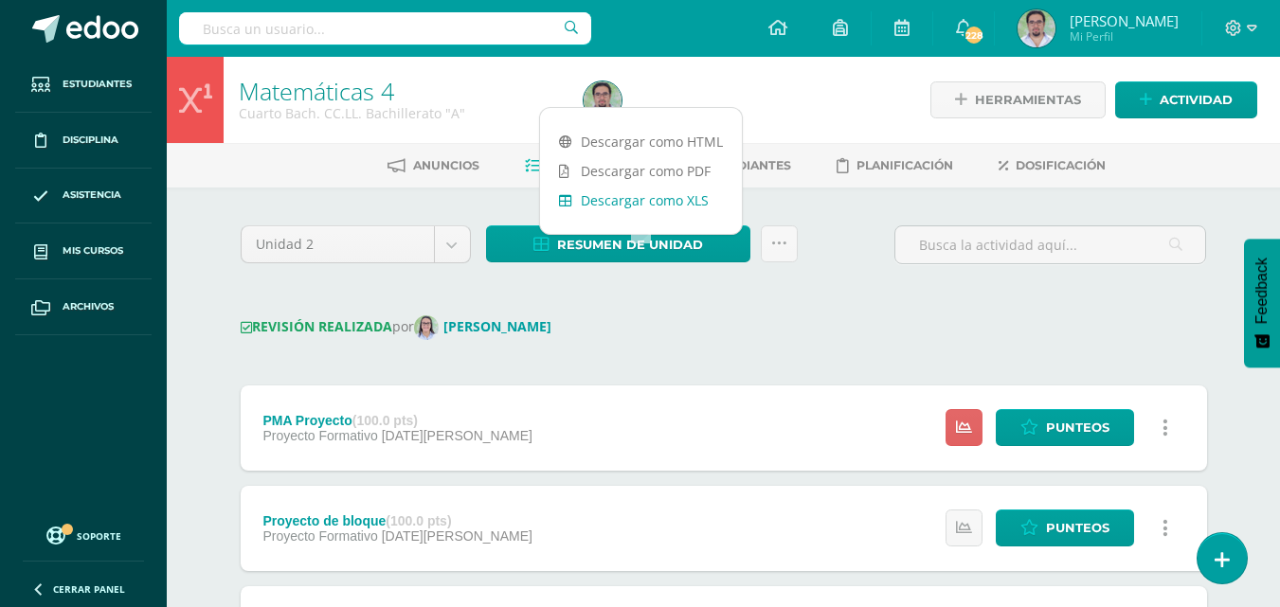
click at [675, 205] on link "Descargar como XLS" at bounding box center [641, 200] width 202 height 29
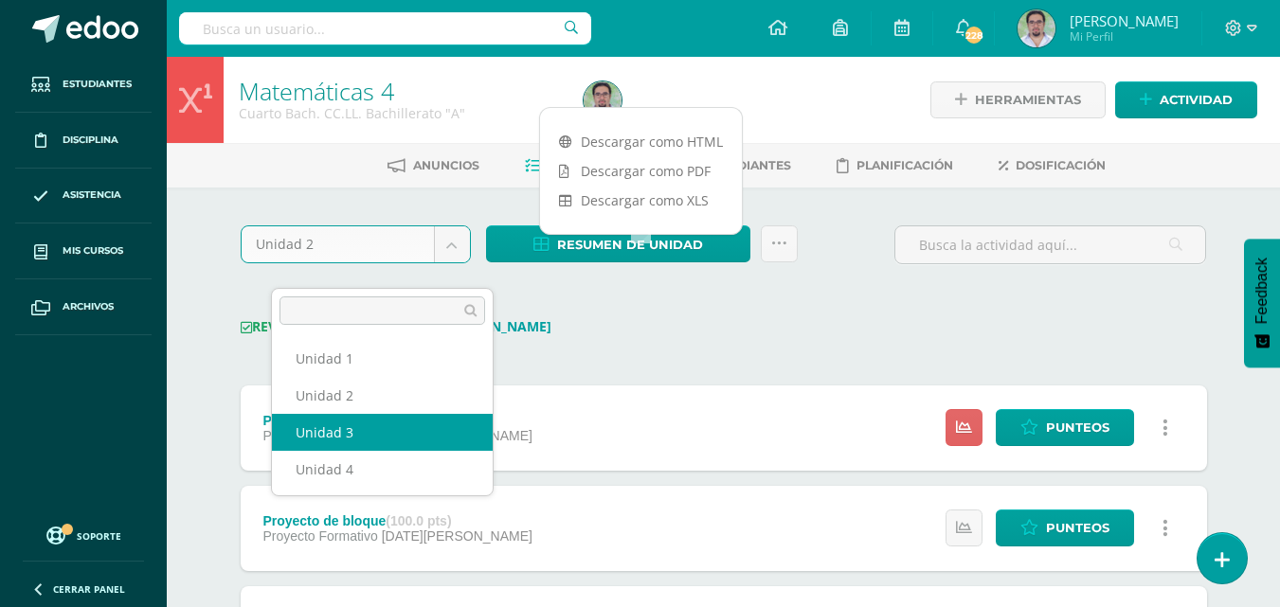
select select "Unidad 3"
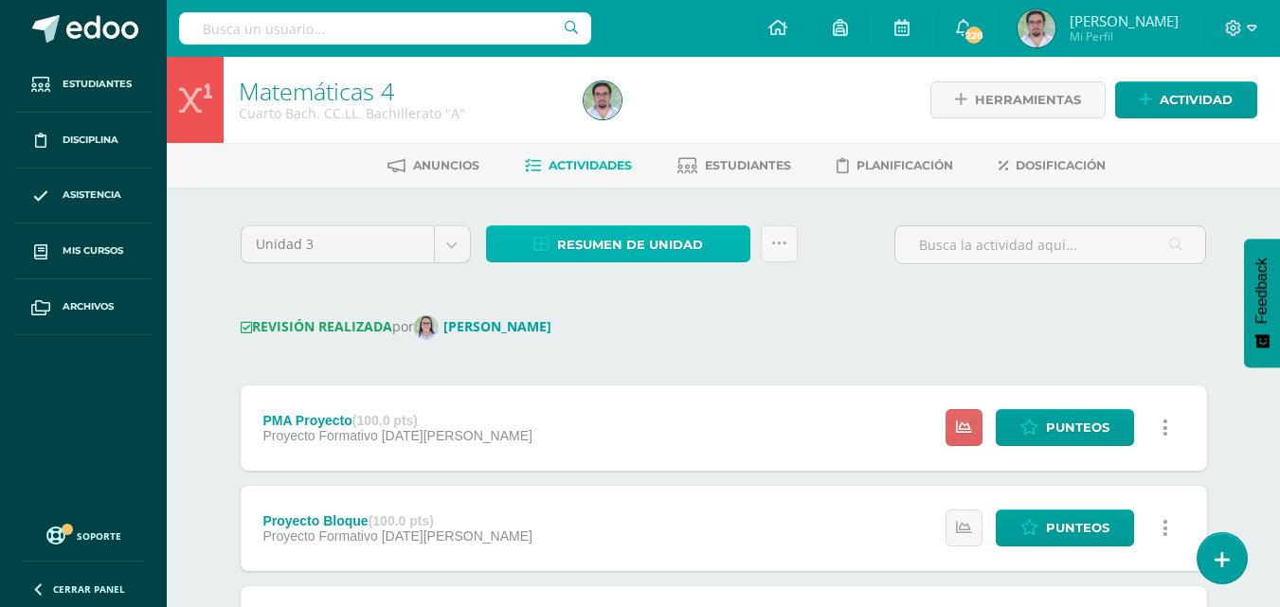
click at [666, 262] on span "Resumen de unidad" at bounding box center [630, 244] width 146 height 35
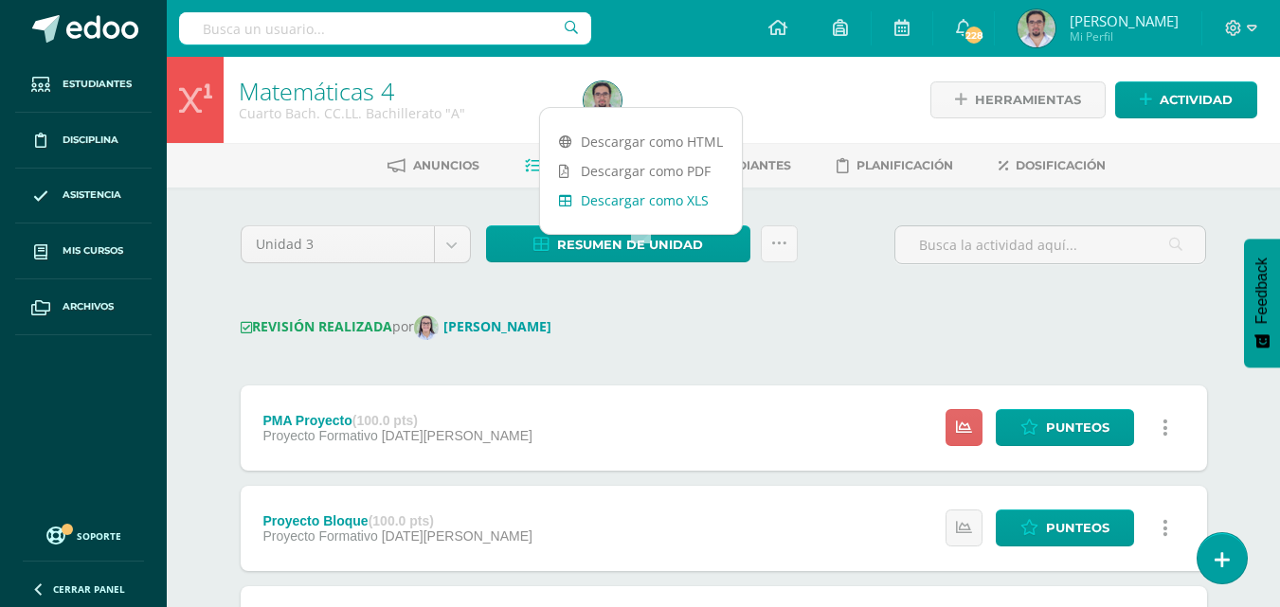
click at [637, 206] on link "Descargar como XLS" at bounding box center [641, 200] width 202 height 29
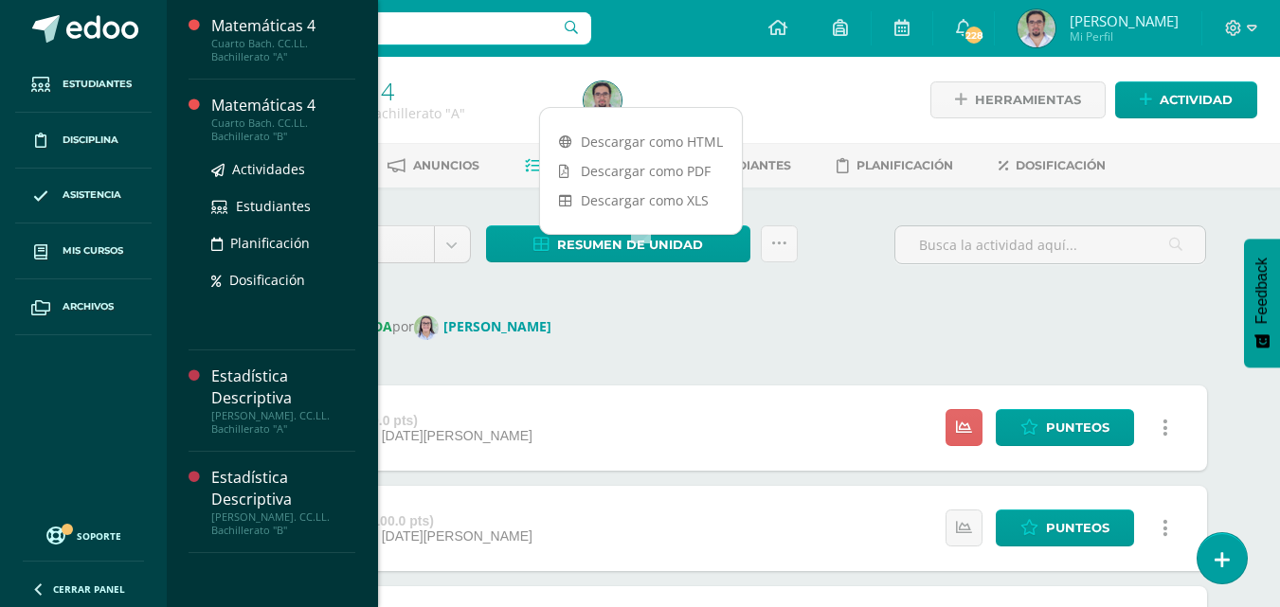
click at [291, 106] on div "Matemáticas 4" at bounding box center [283, 106] width 144 height 22
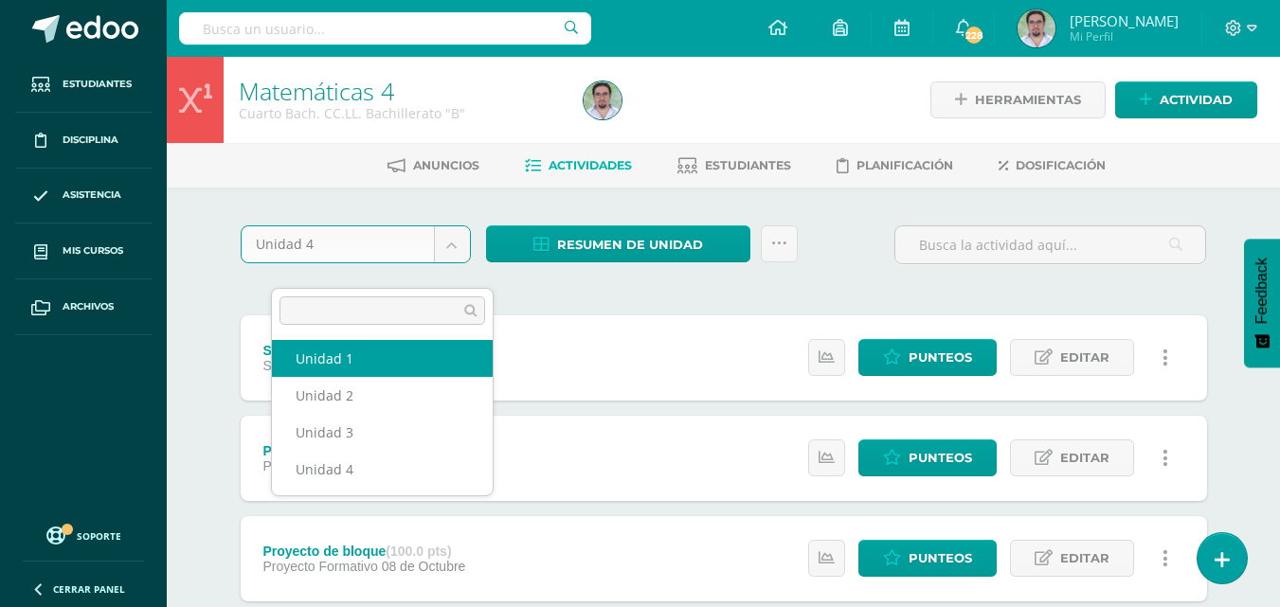
select select "Unidad 1"
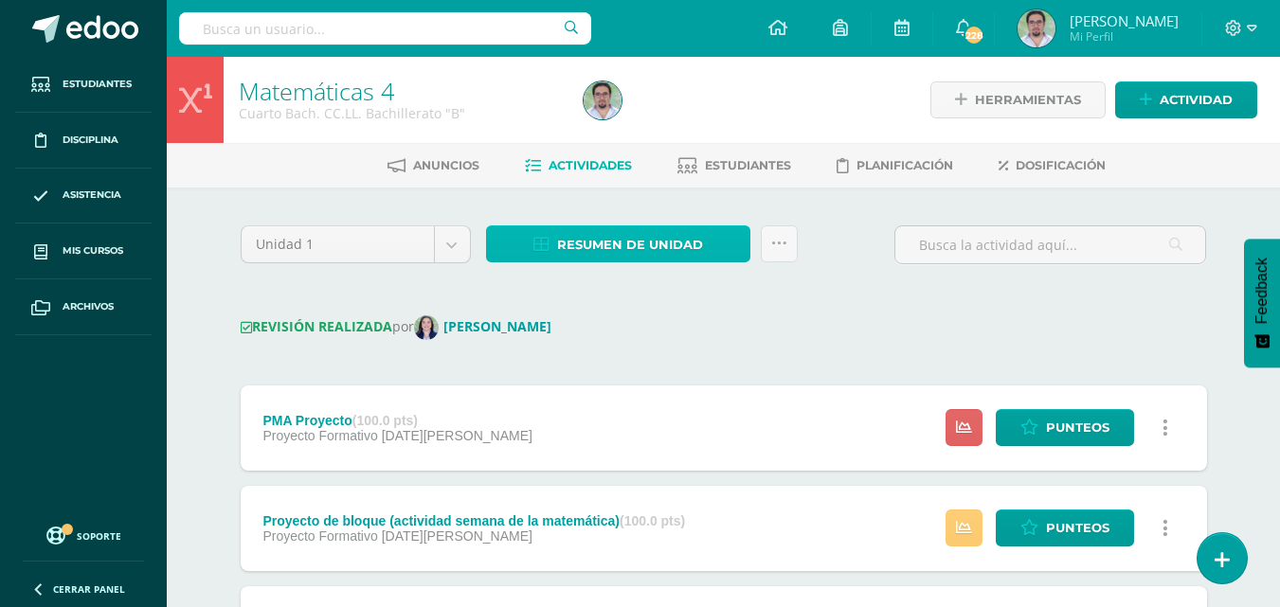
click at [653, 262] on span "Resumen de unidad" at bounding box center [630, 244] width 146 height 35
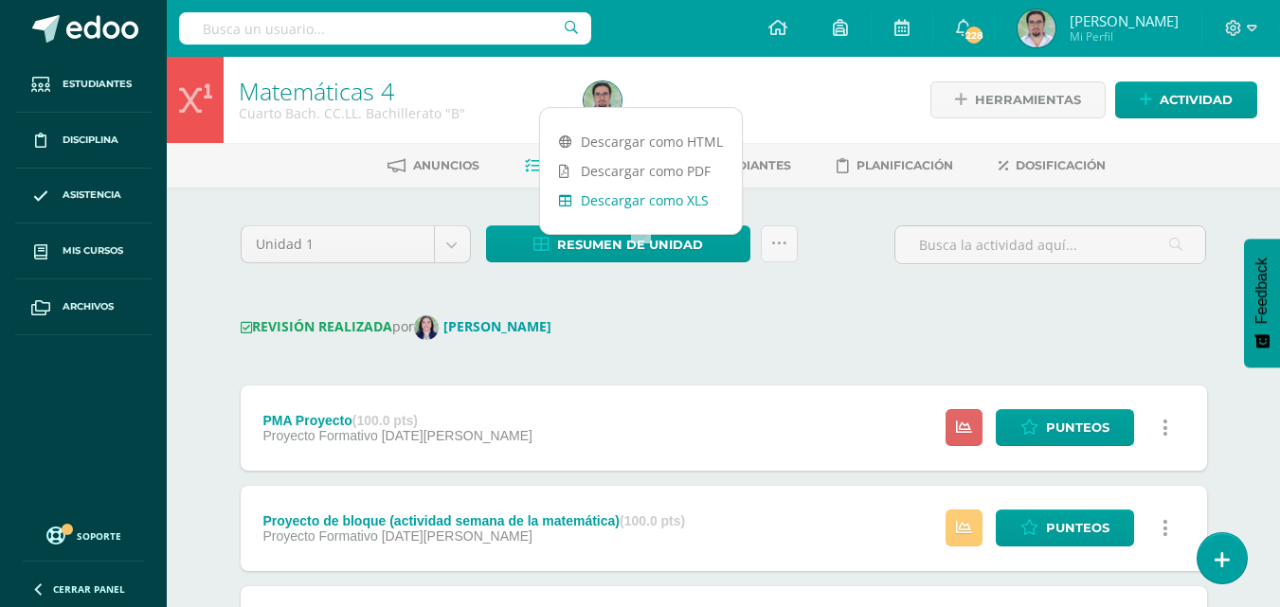
click at [652, 200] on link "Descargar como XLS" at bounding box center [641, 200] width 202 height 29
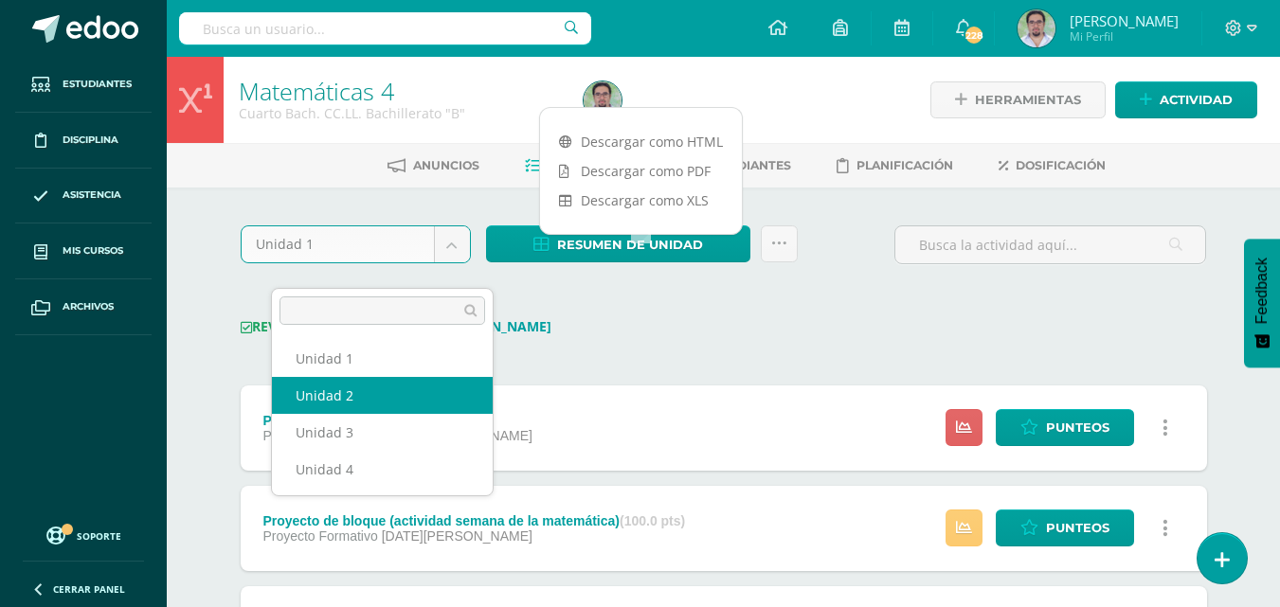
select select "Unidad 2"
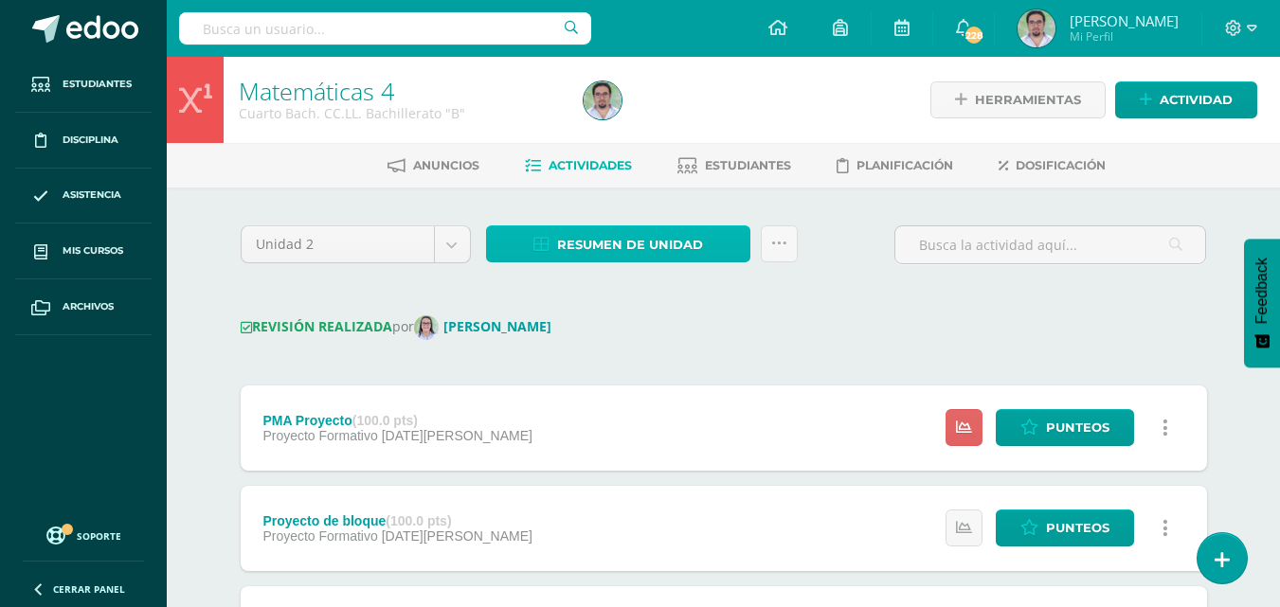
click at [736, 262] on link "Resumen de unidad" at bounding box center [618, 244] width 264 height 37
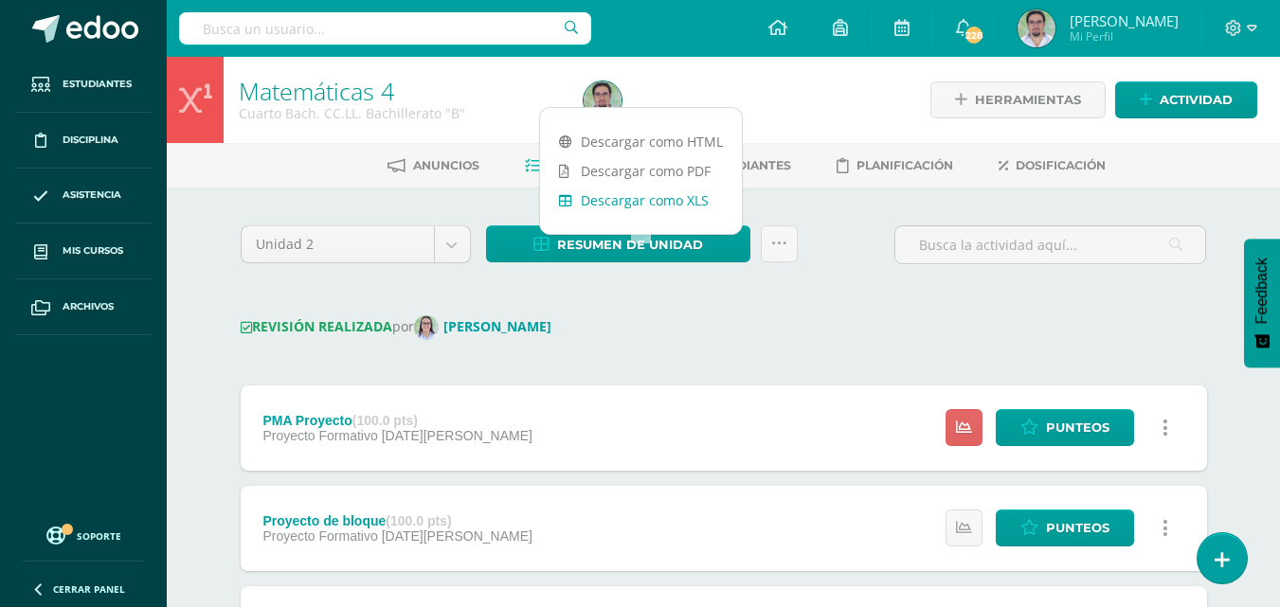
click at [662, 198] on link "Descargar como XLS" at bounding box center [641, 200] width 202 height 29
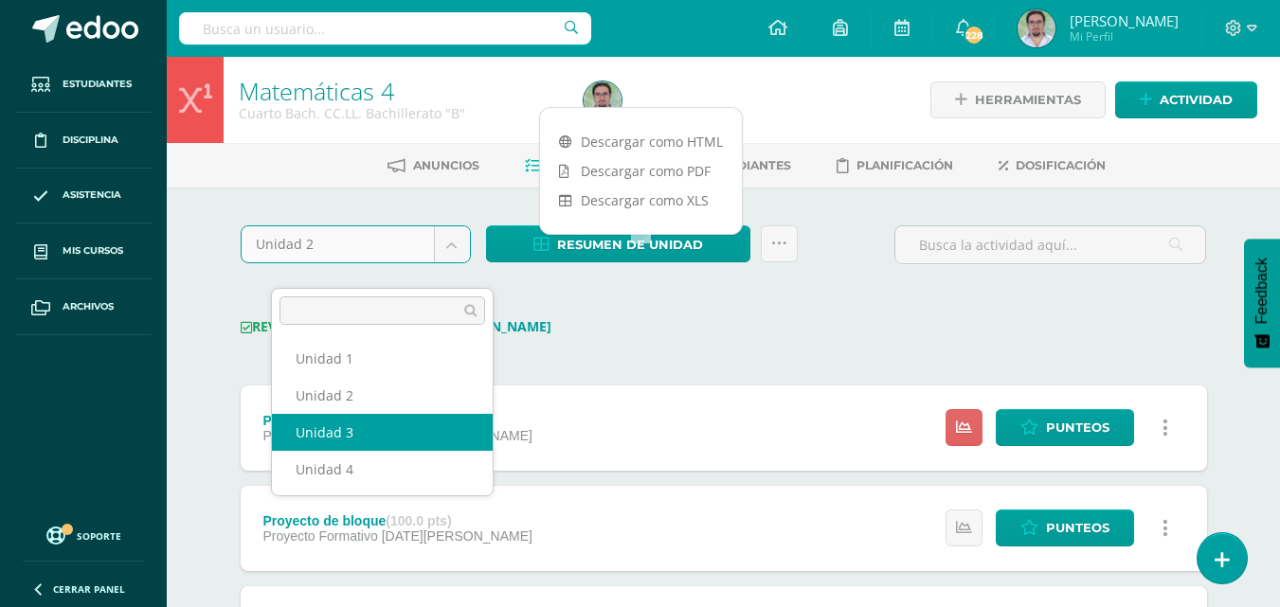
select select "Unidad 3"
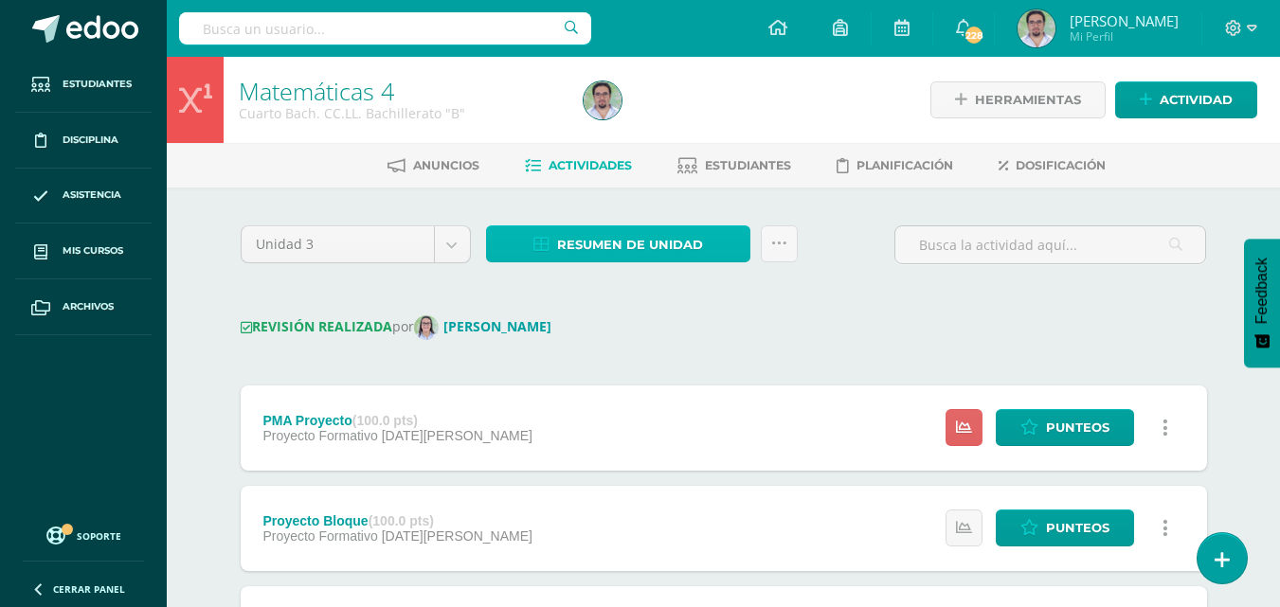
click at [622, 262] on span "Resumen de unidad" at bounding box center [630, 244] width 146 height 35
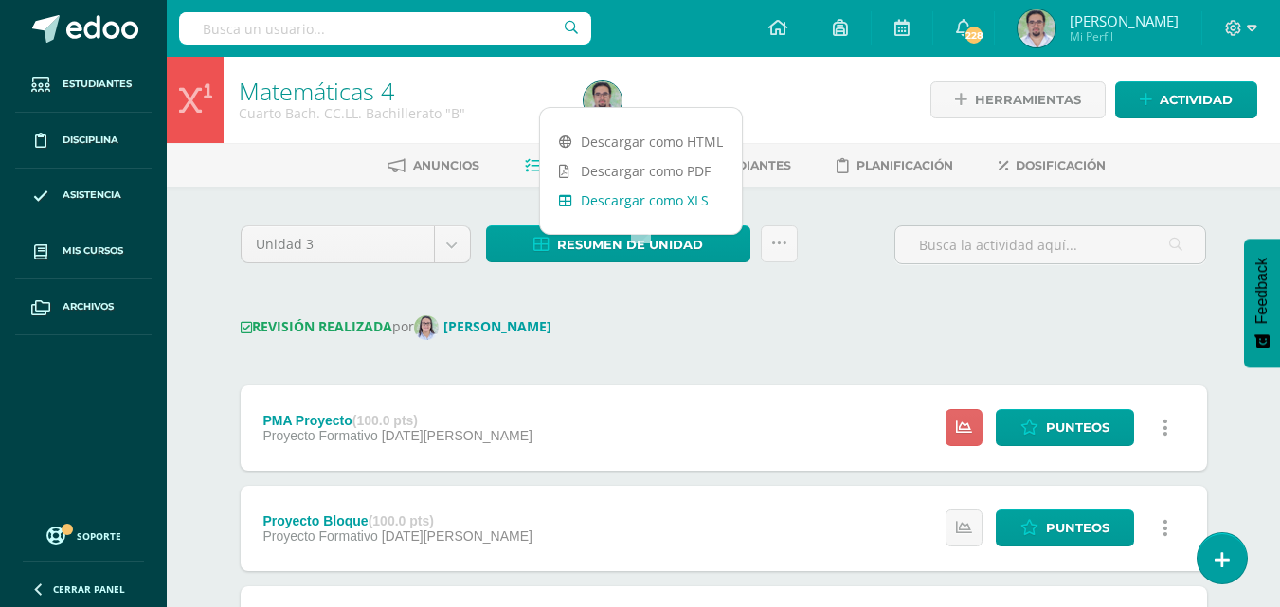
click at [647, 200] on link "Descargar como XLS" at bounding box center [641, 200] width 202 height 29
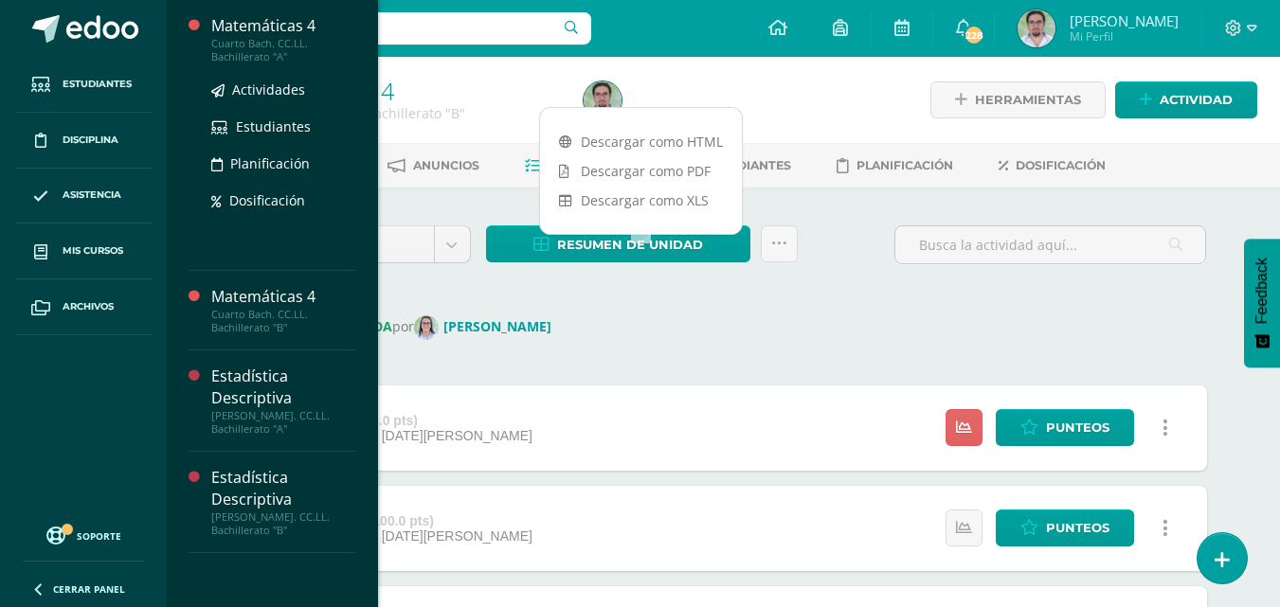
click at [334, 29] on div "Matemáticas 4" at bounding box center [283, 26] width 144 height 22
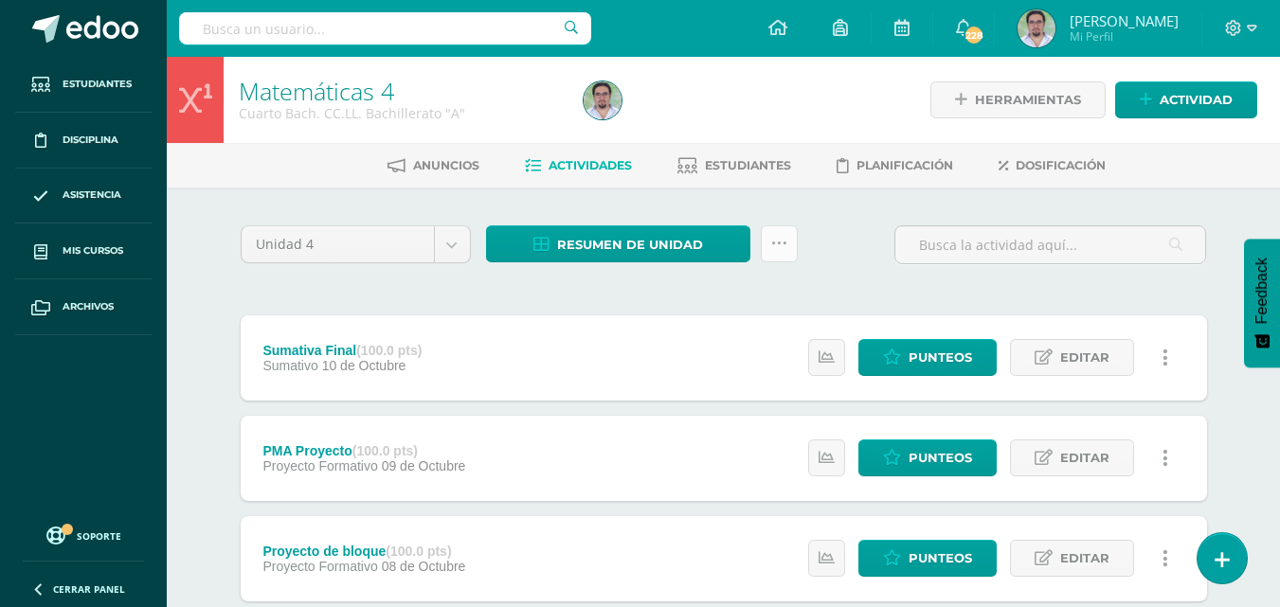
click at [787, 252] on icon at bounding box center [779, 244] width 16 height 16
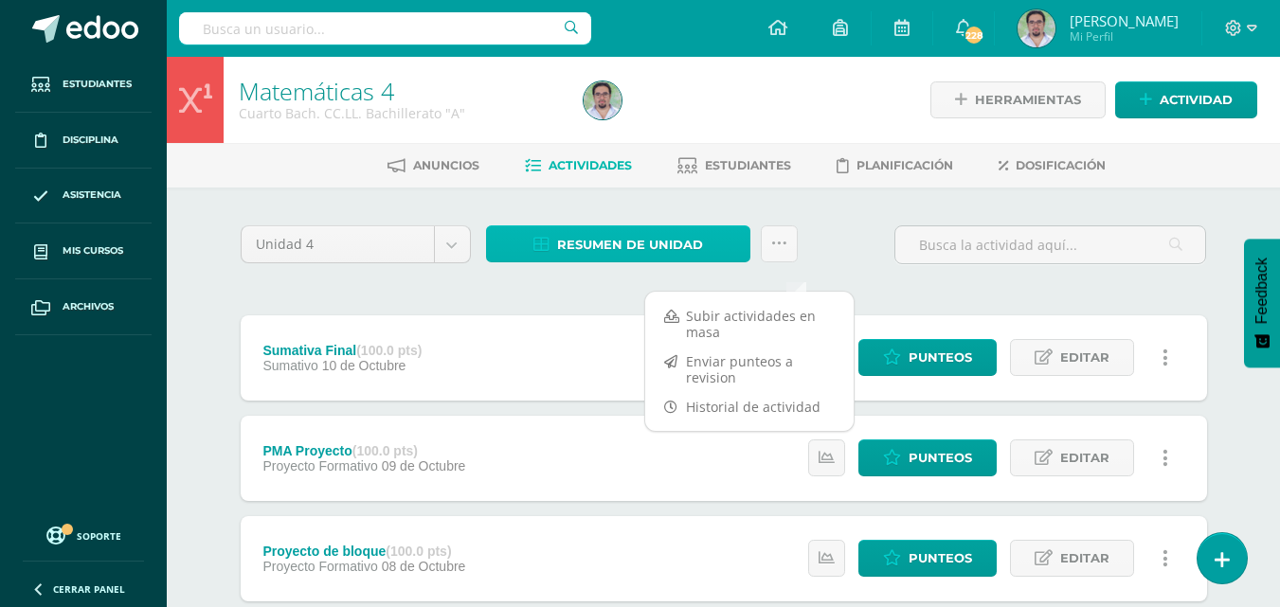
click at [643, 262] on span "Resumen de unidad" at bounding box center [630, 244] width 146 height 35
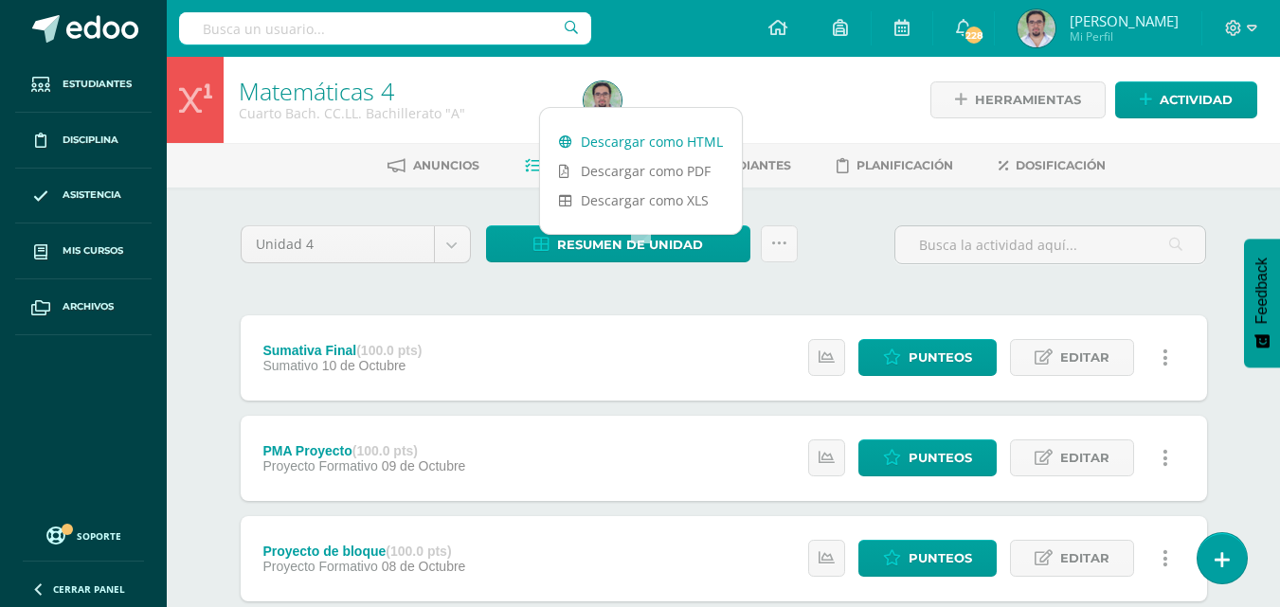
click at [670, 144] on link "Descargar como HTML" at bounding box center [641, 141] width 202 height 29
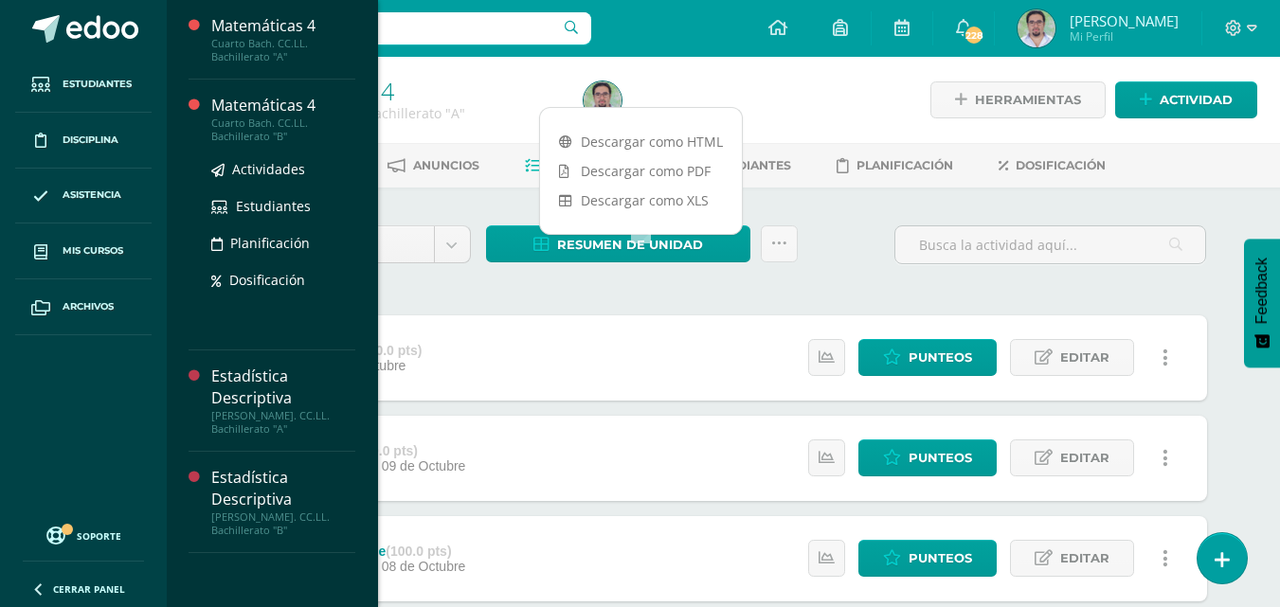
click at [355, 117] on div "Cuarto Bach. CC.LL. Bachillerato "B"" at bounding box center [283, 130] width 144 height 27
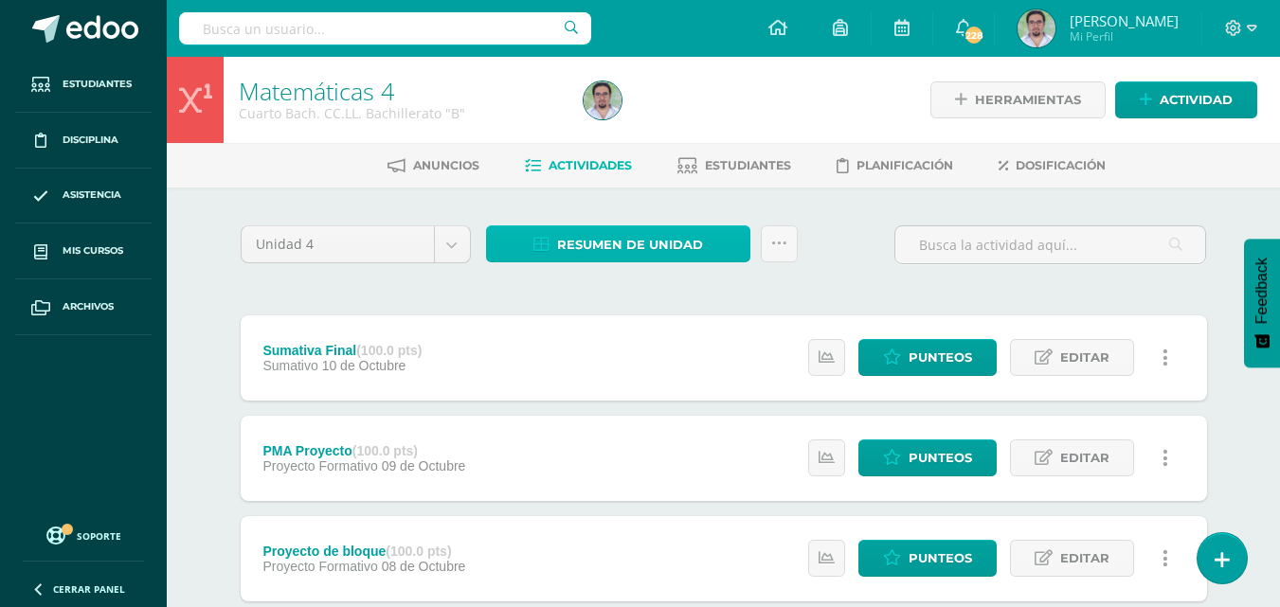
click at [664, 262] on span "Resumen de unidad" at bounding box center [630, 244] width 146 height 35
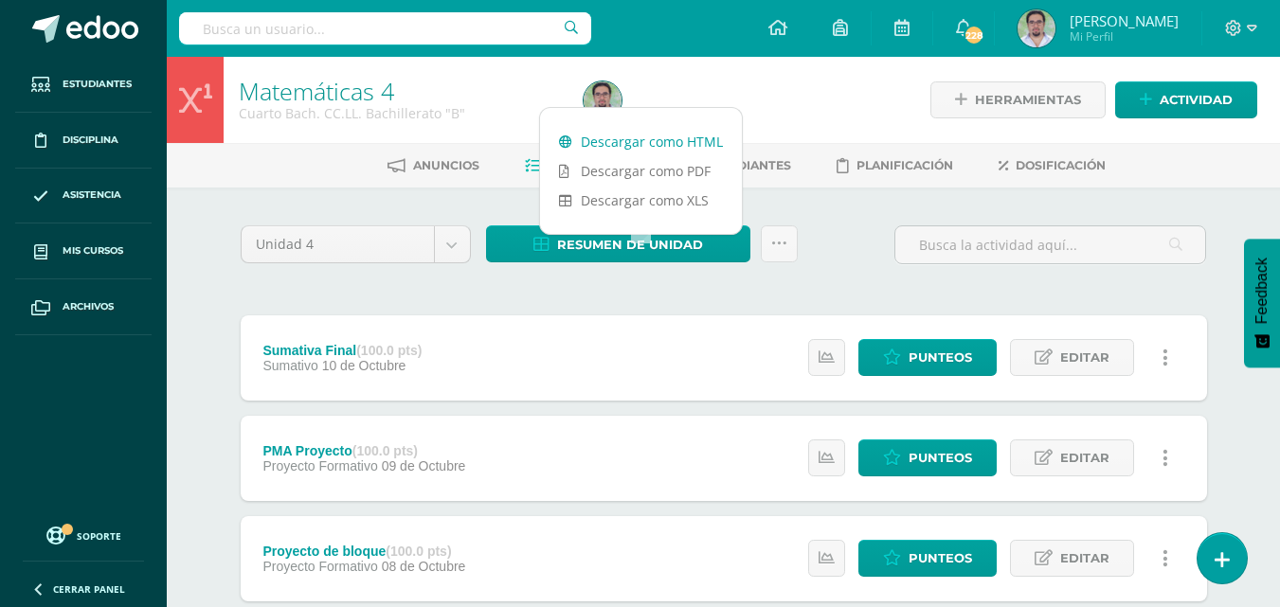
click at [661, 148] on link "Descargar como HTML" at bounding box center [641, 141] width 202 height 29
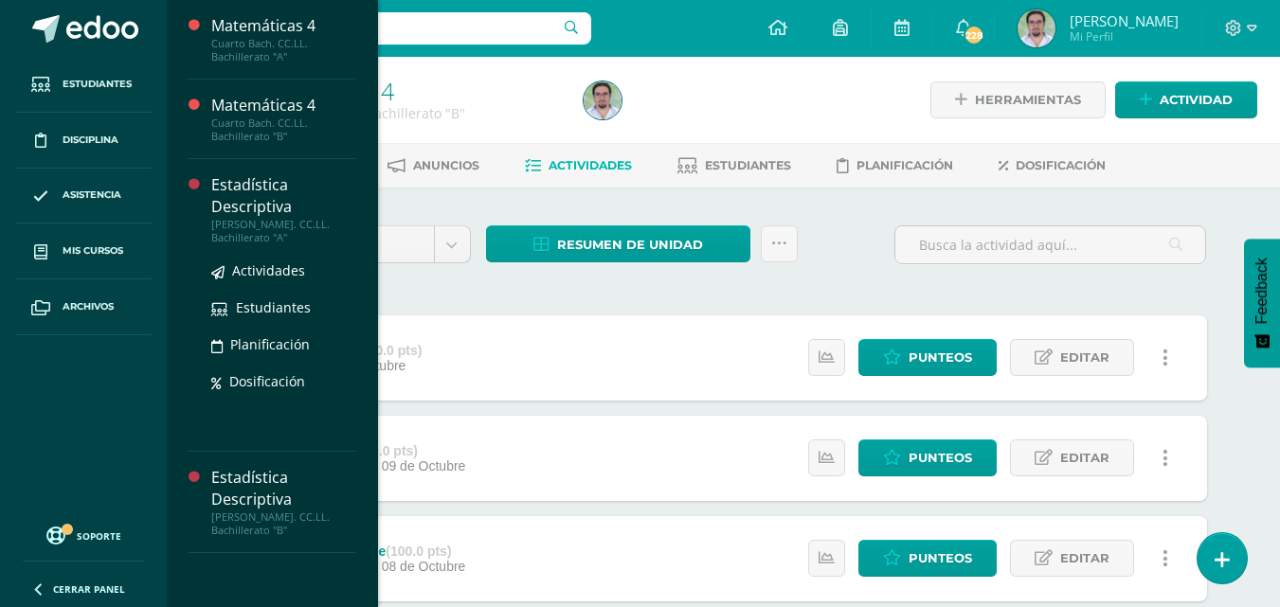
click at [304, 178] on div "Estadística Descriptiva" at bounding box center [283, 196] width 144 height 44
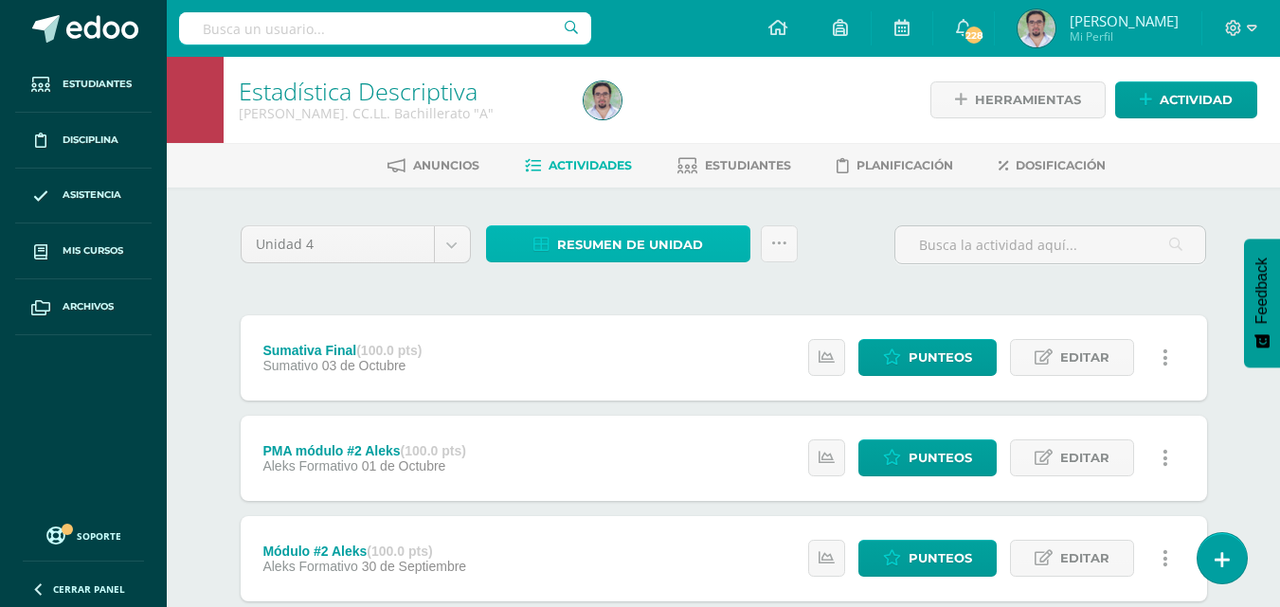
click at [655, 262] on span "Resumen de unidad" at bounding box center [630, 244] width 146 height 35
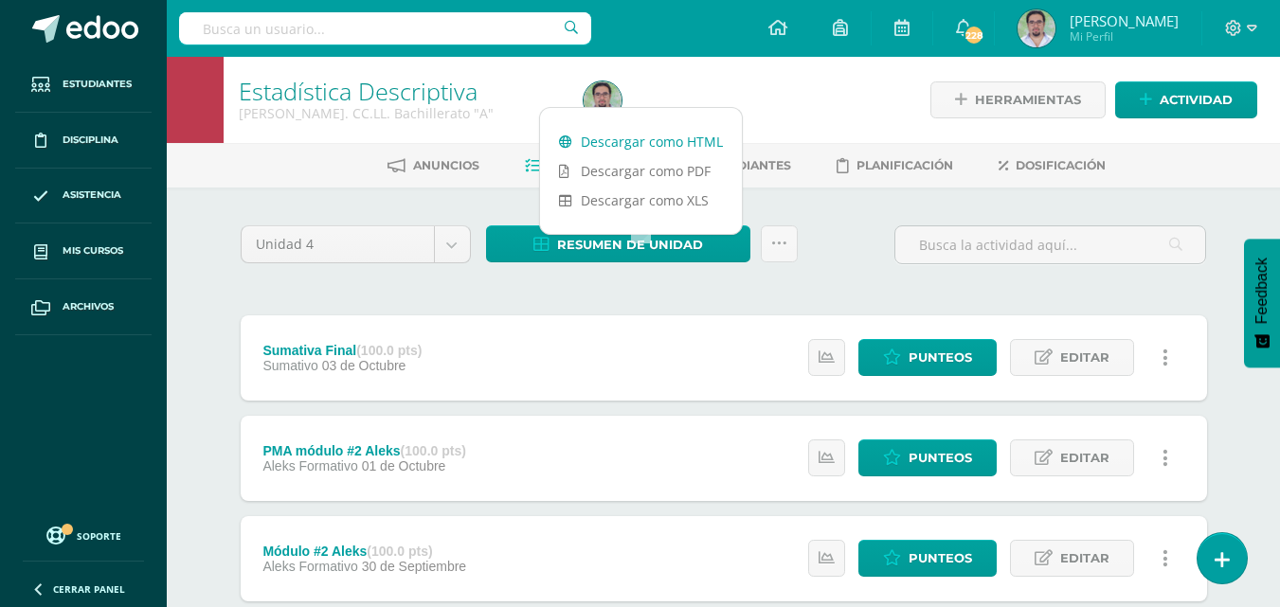
click at [659, 136] on link "Descargar como HTML" at bounding box center [641, 141] width 202 height 29
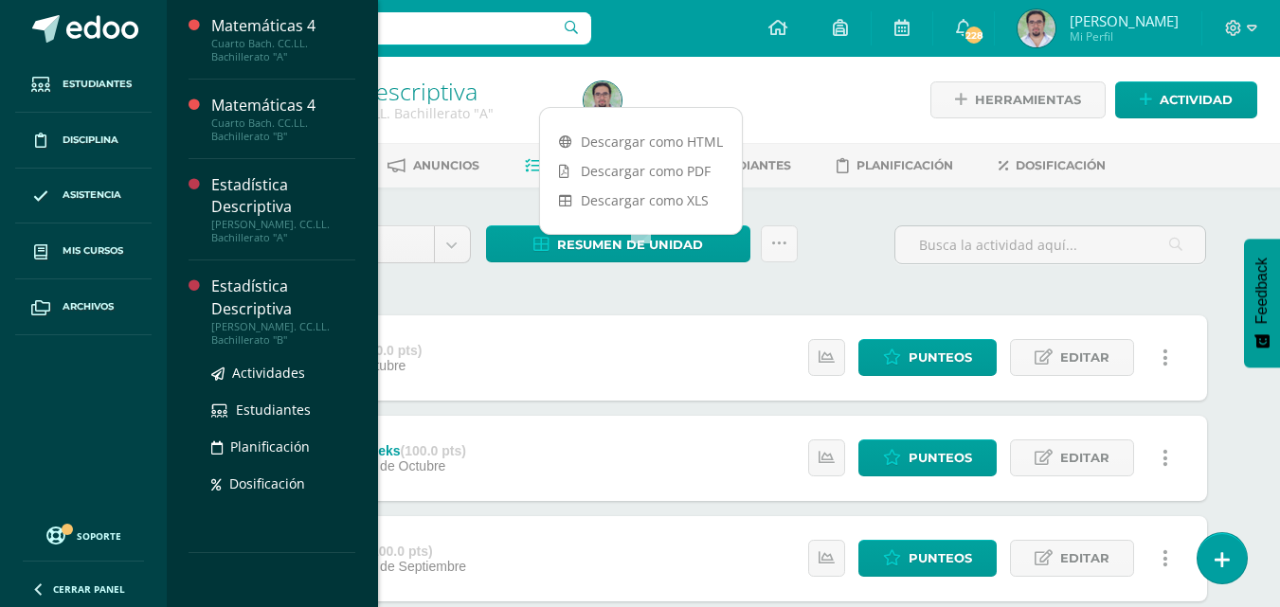
click at [341, 276] on div "Estadística Descriptiva" at bounding box center [283, 298] width 144 height 44
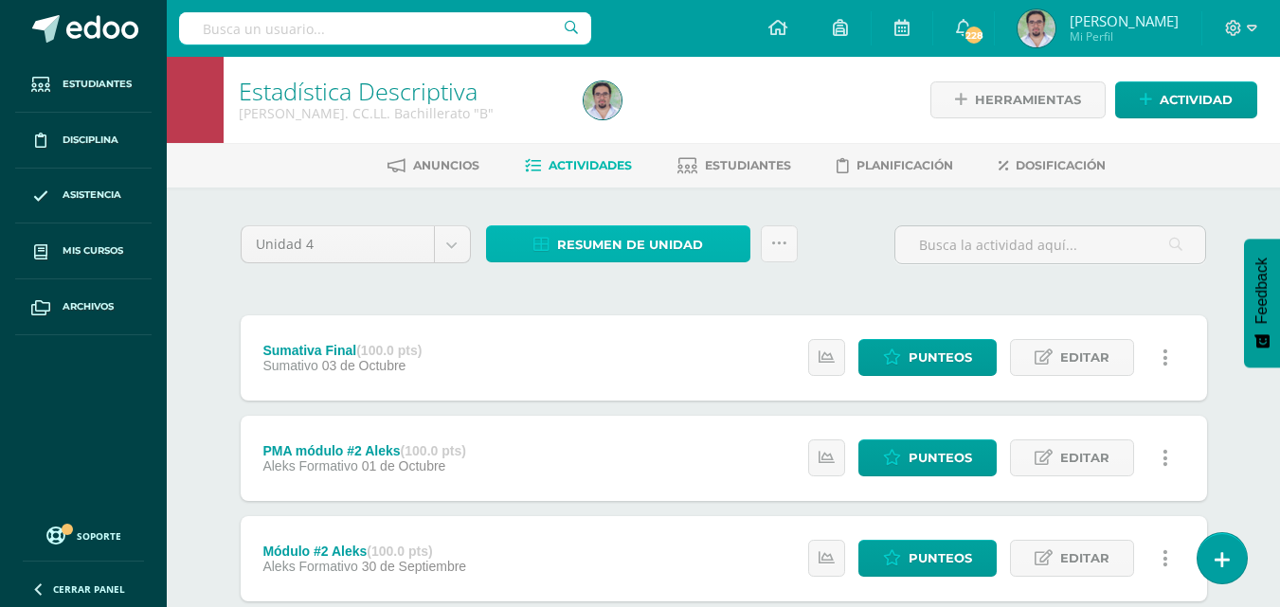
click at [600, 262] on span "Resumen de unidad" at bounding box center [630, 244] width 146 height 35
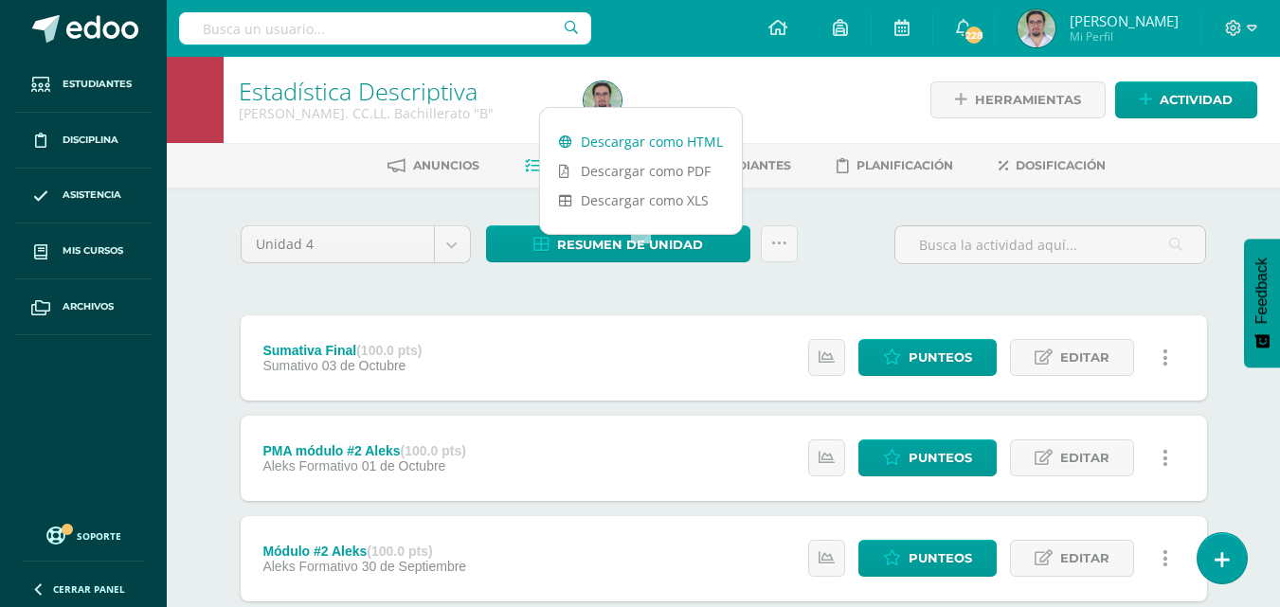
click at [646, 142] on link "Descargar como HTML" at bounding box center [641, 141] width 202 height 29
